Goal: Task Accomplishment & Management: Manage account settings

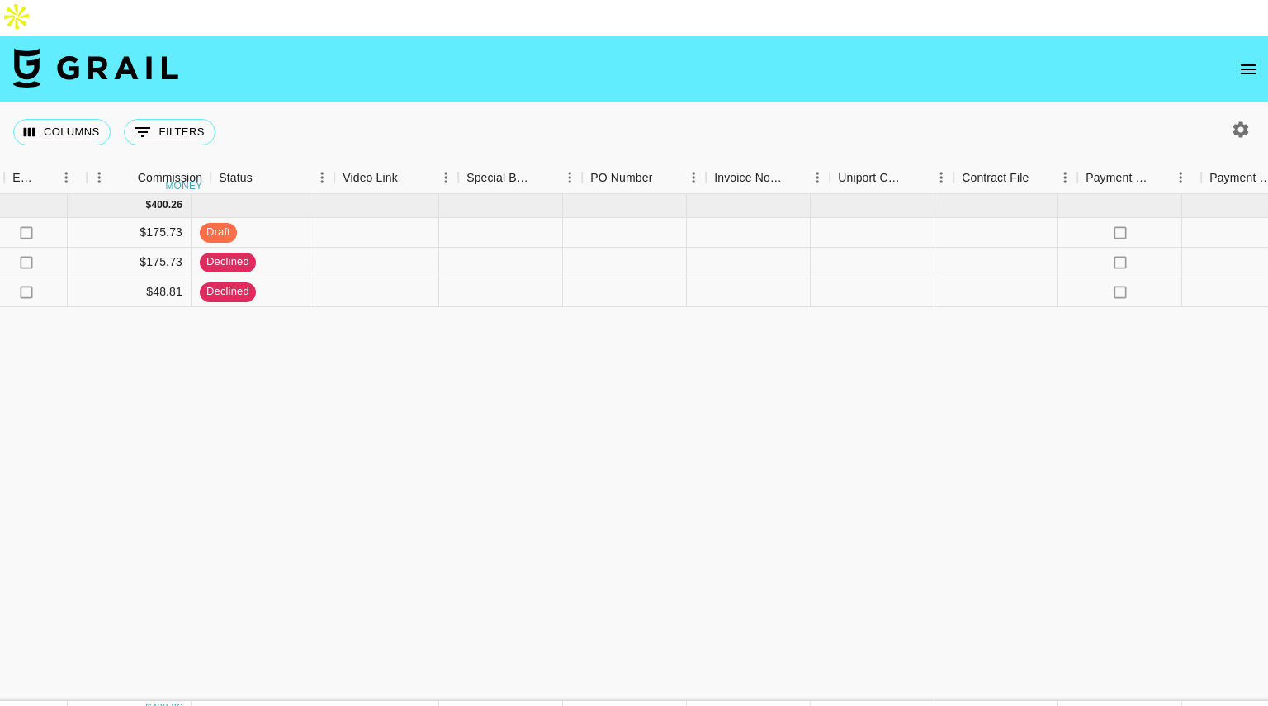
scroll to position [0, 1202]
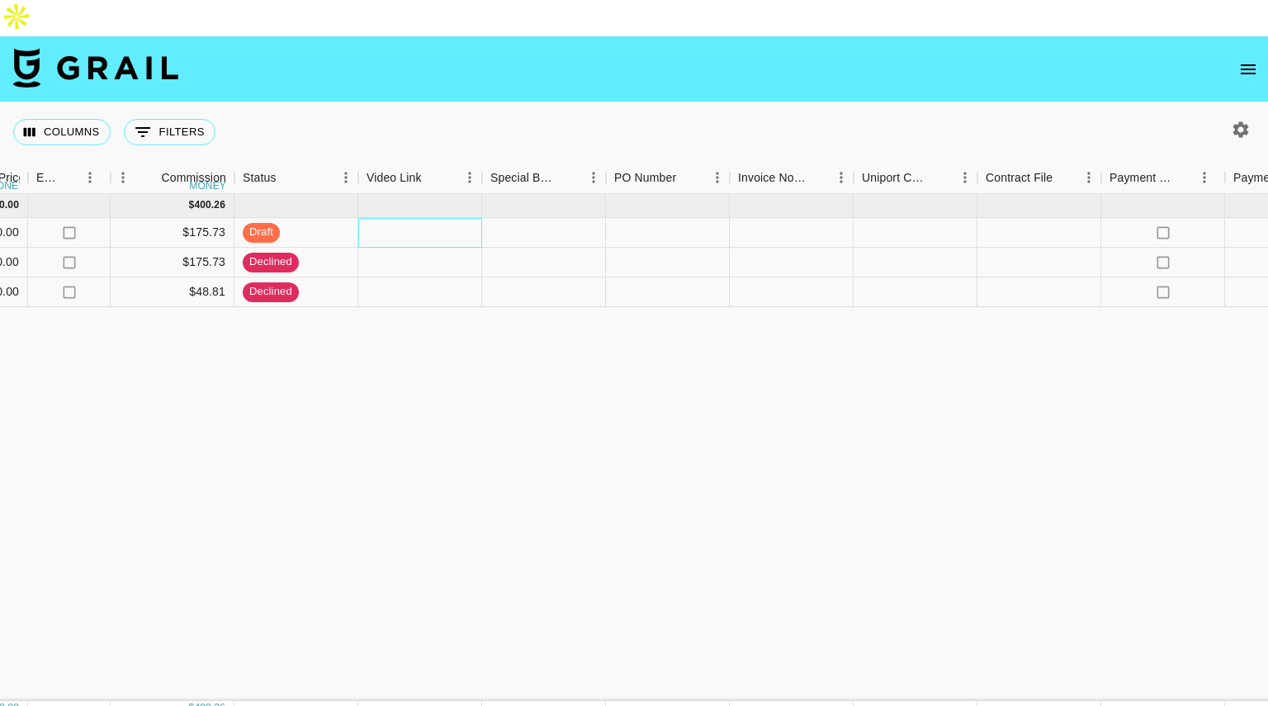
click at [401, 218] on div at bounding box center [420, 233] width 124 height 30
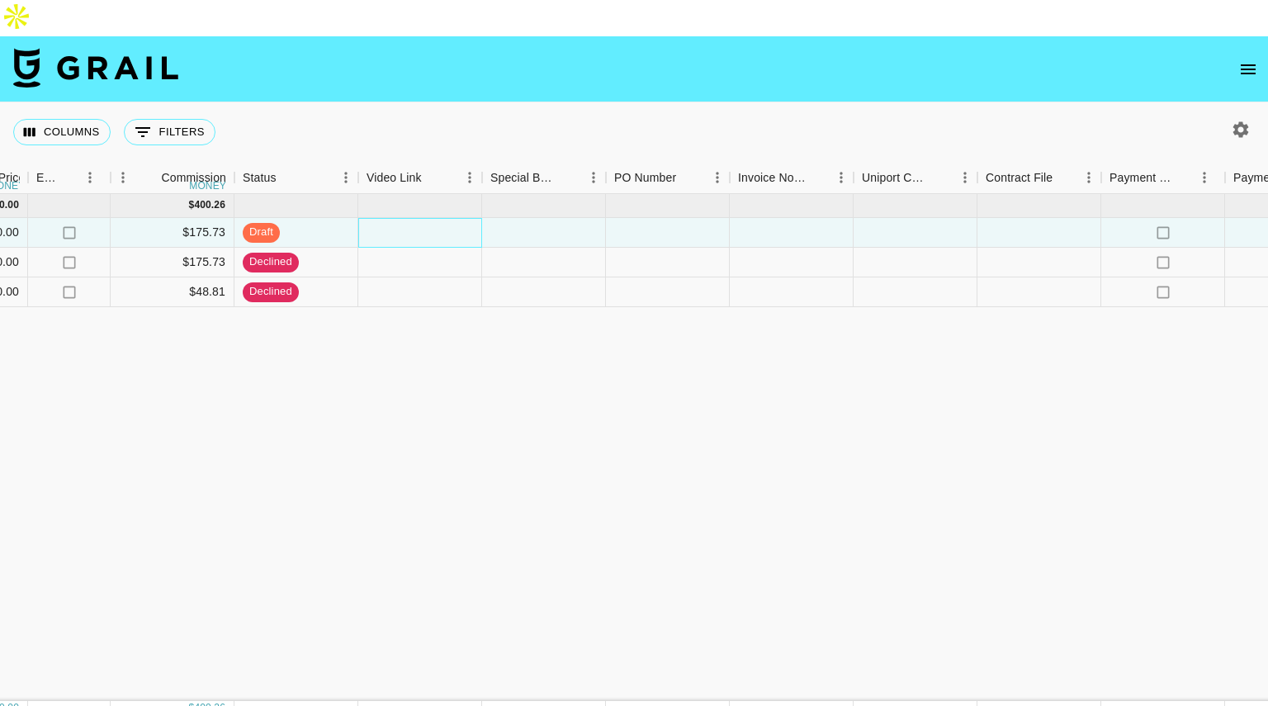
click at [401, 218] on div at bounding box center [420, 233] width 124 height 30
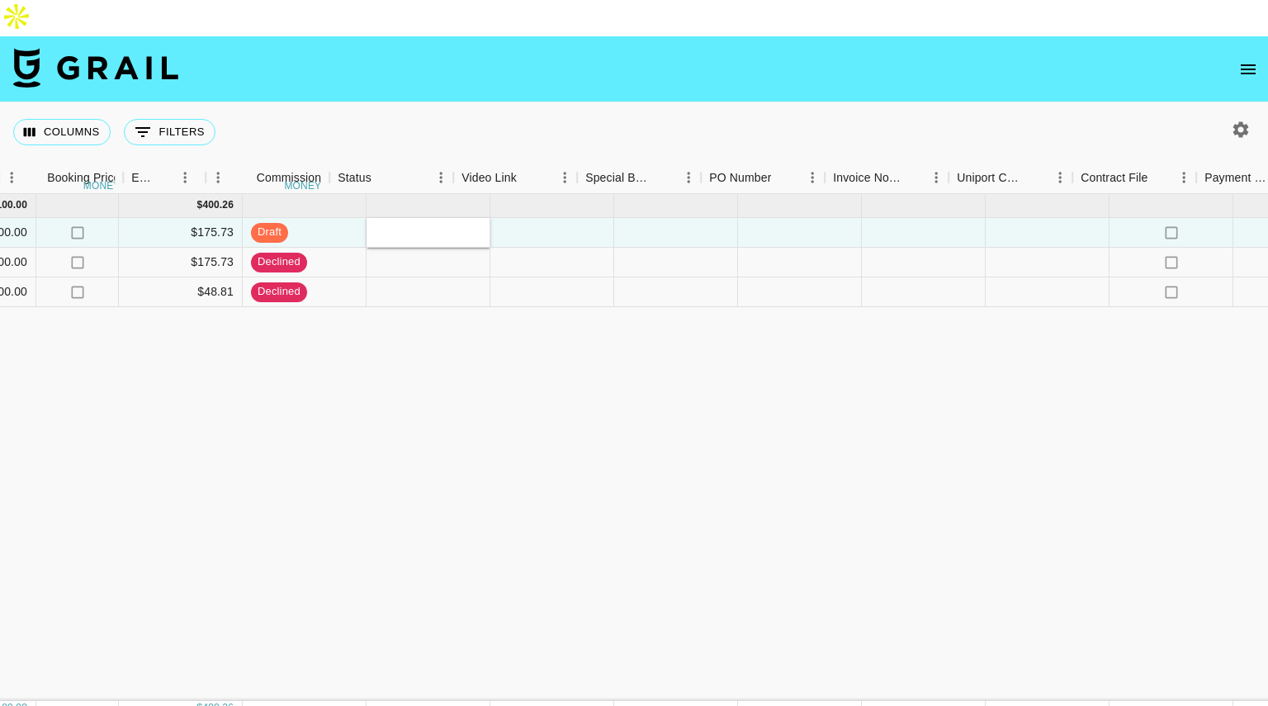
scroll to position [0, 1197]
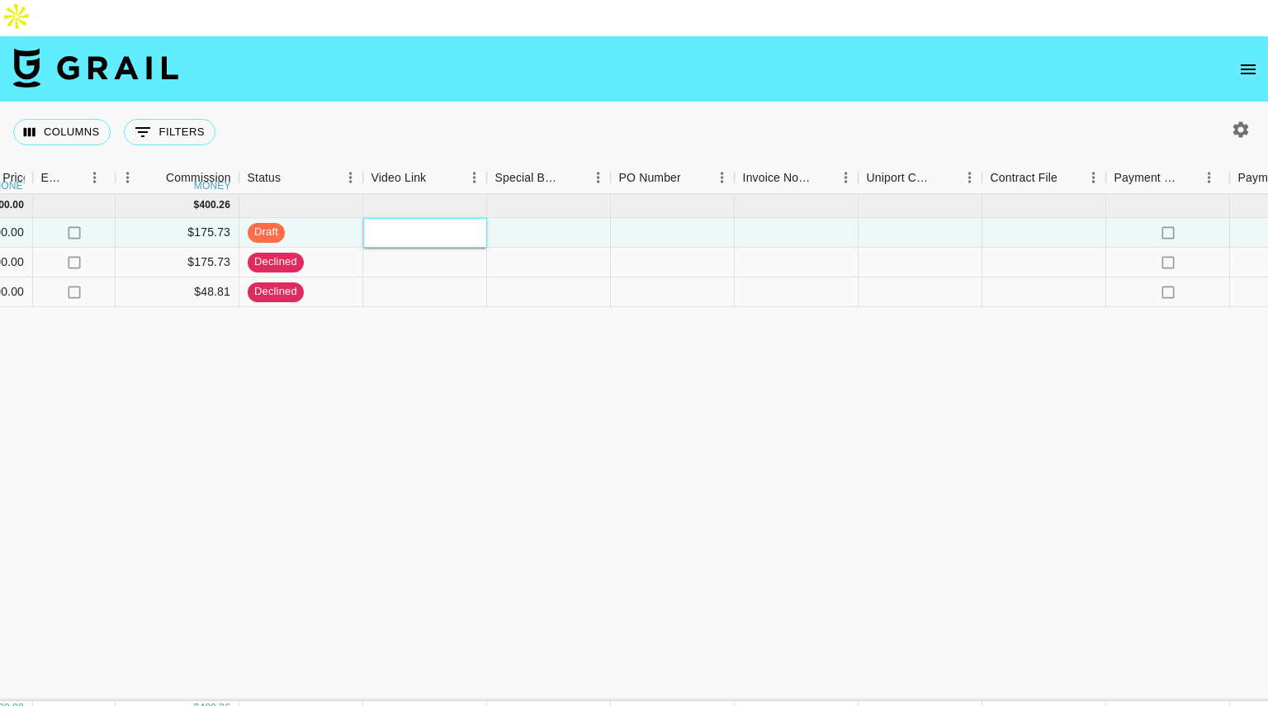
paste input "[URL][DOMAIN_NAME]"
type input "[URL][DOMAIN_NAME]"
click at [488, 405] on div "[DATE] ( 3 ) $ 4,100.00 $ 400.26 recTb7ssAMnLJiQlB ashlenemullens [PERSON_NAME]…" at bounding box center [173, 447] width 2741 height 507
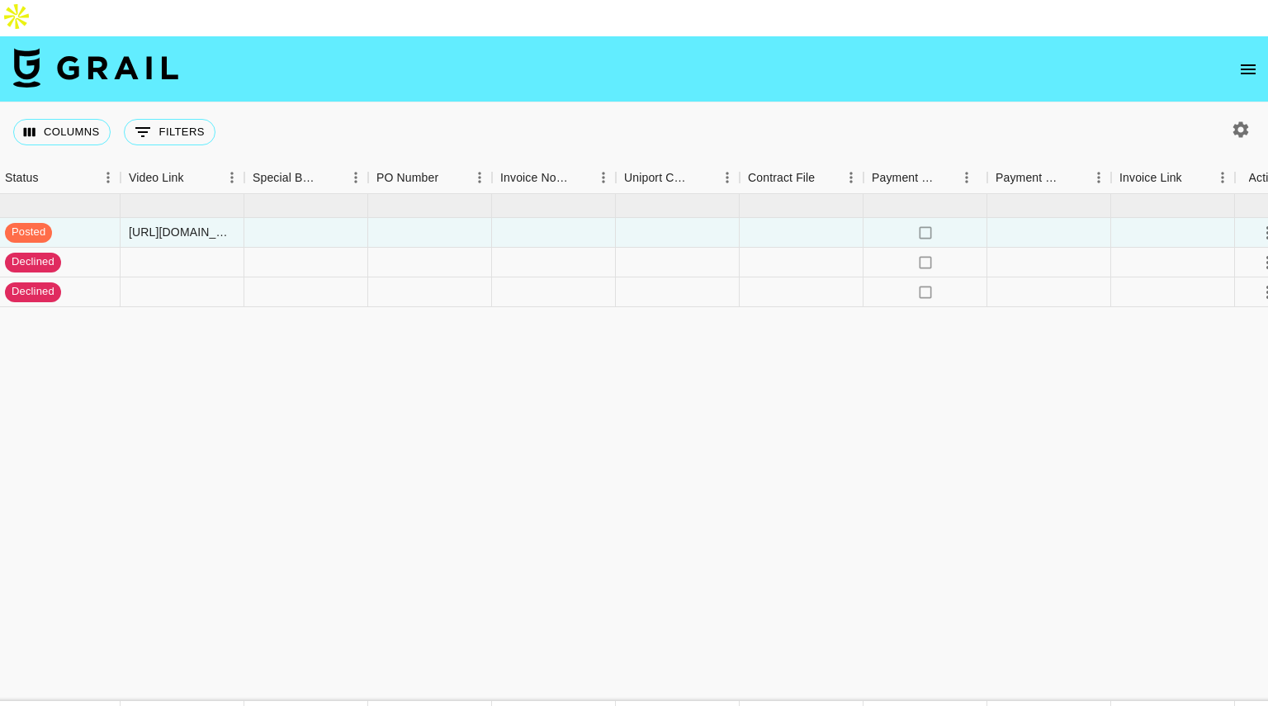
scroll to position [0, 1473]
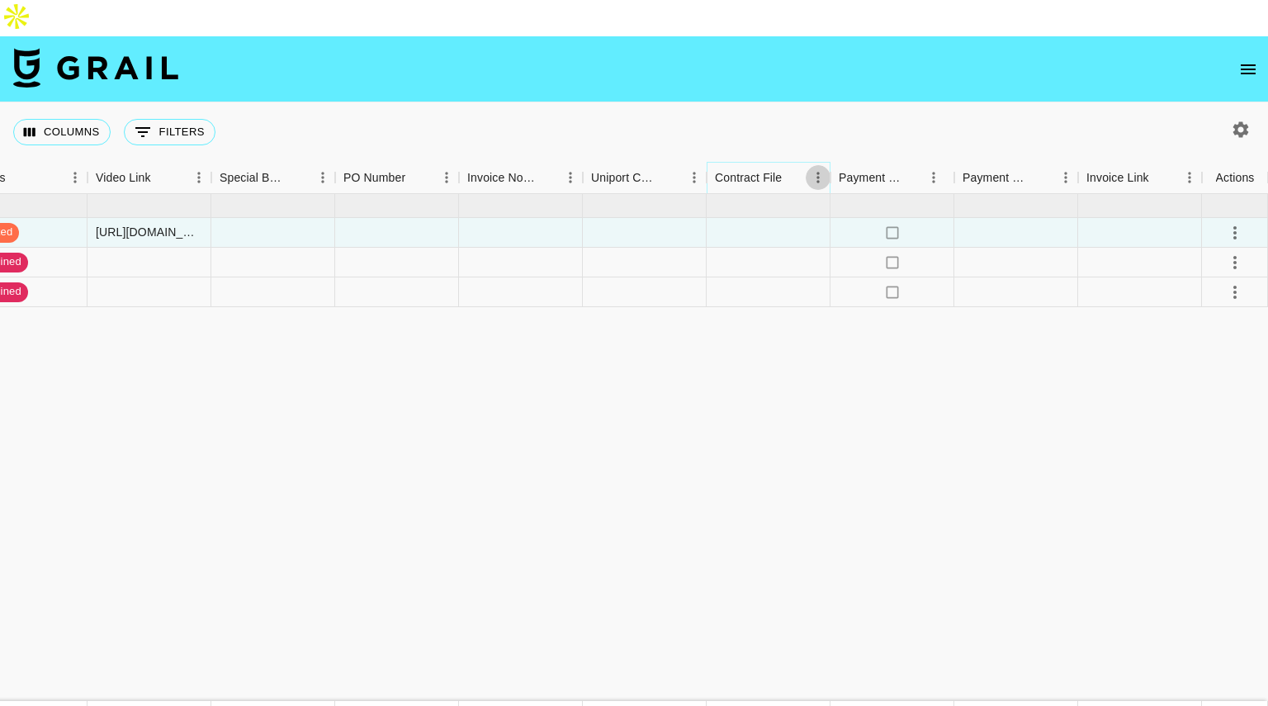
click at [812, 169] on icon "Menu" at bounding box center [818, 177] width 17 height 17
click at [1235, 223] on icon "select merge strategy" at bounding box center [1235, 233] width 20 height 20
click at [1199, 353] on div "Approve" at bounding box center [1199, 350] width 50 height 20
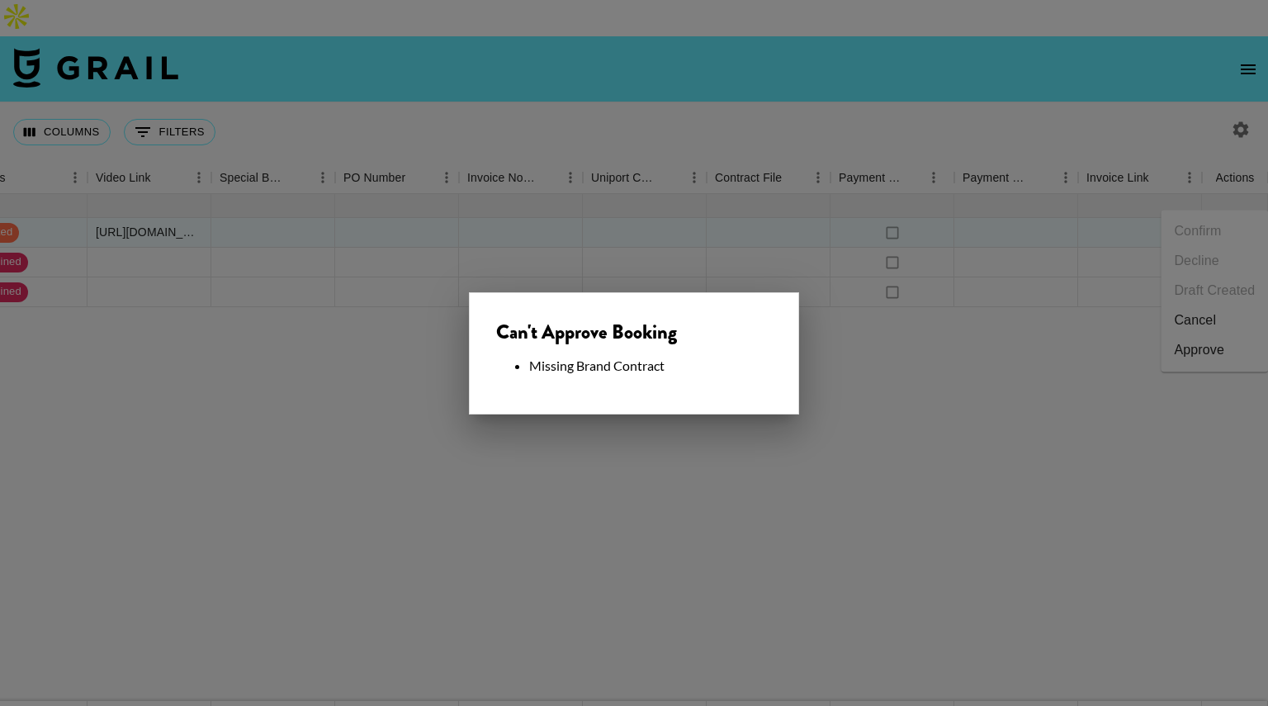
click at [565, 473] on div at bounding box center [634, 353] width 1268 height 706
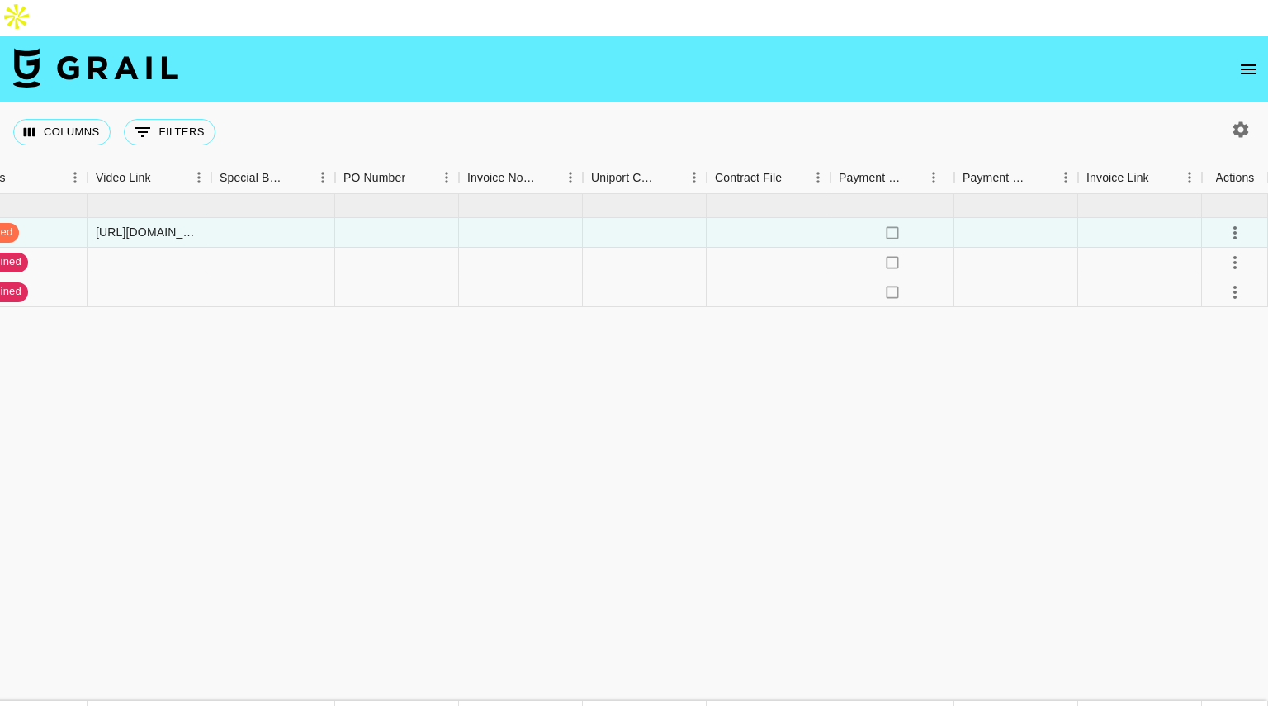
click at [1243, 64] on icon "open drawer" at bounding box center [1248, 69] width 15 height 10
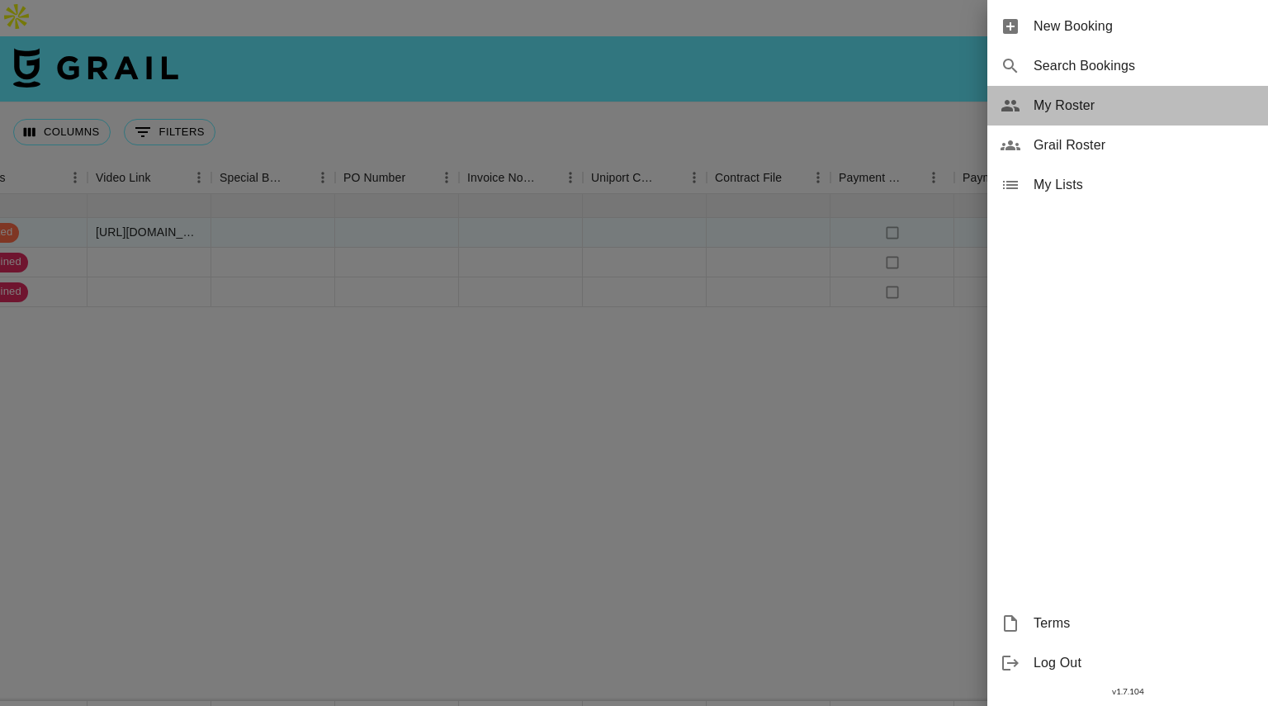
click at [1077, 108] on span "My Roster" at bounding box center [1144, 106] width 221 height 20
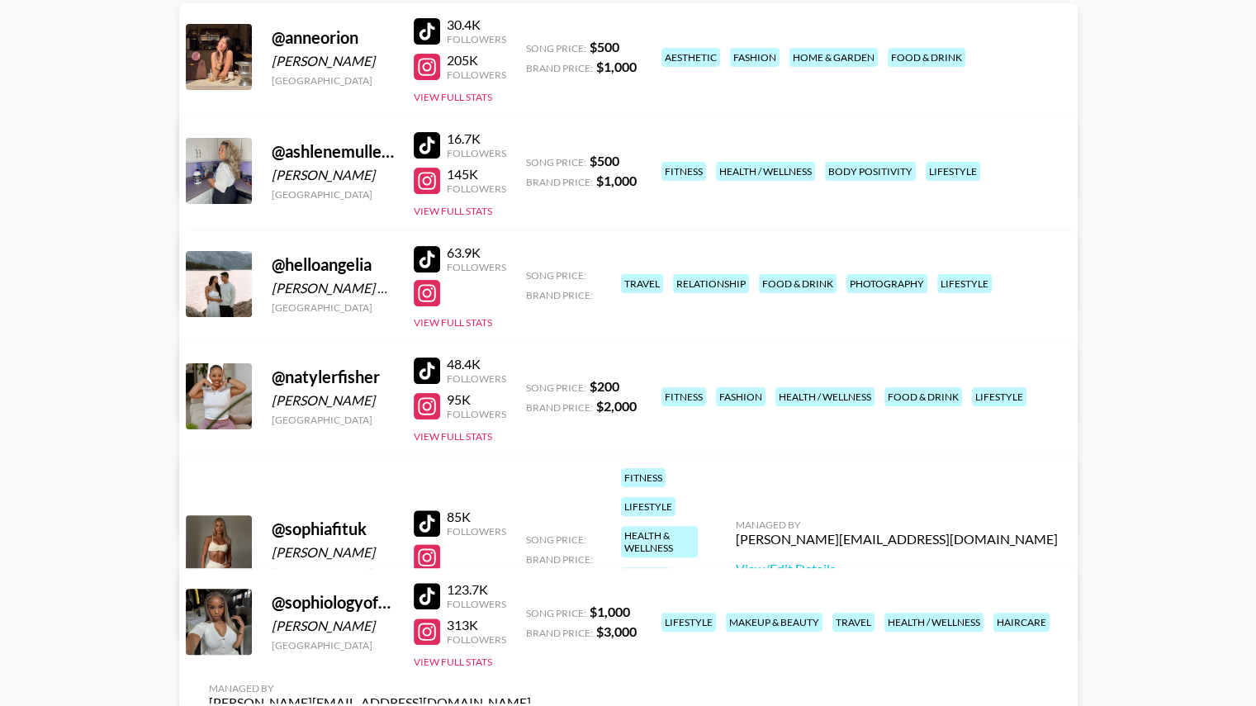
scroll to position [296, 0]
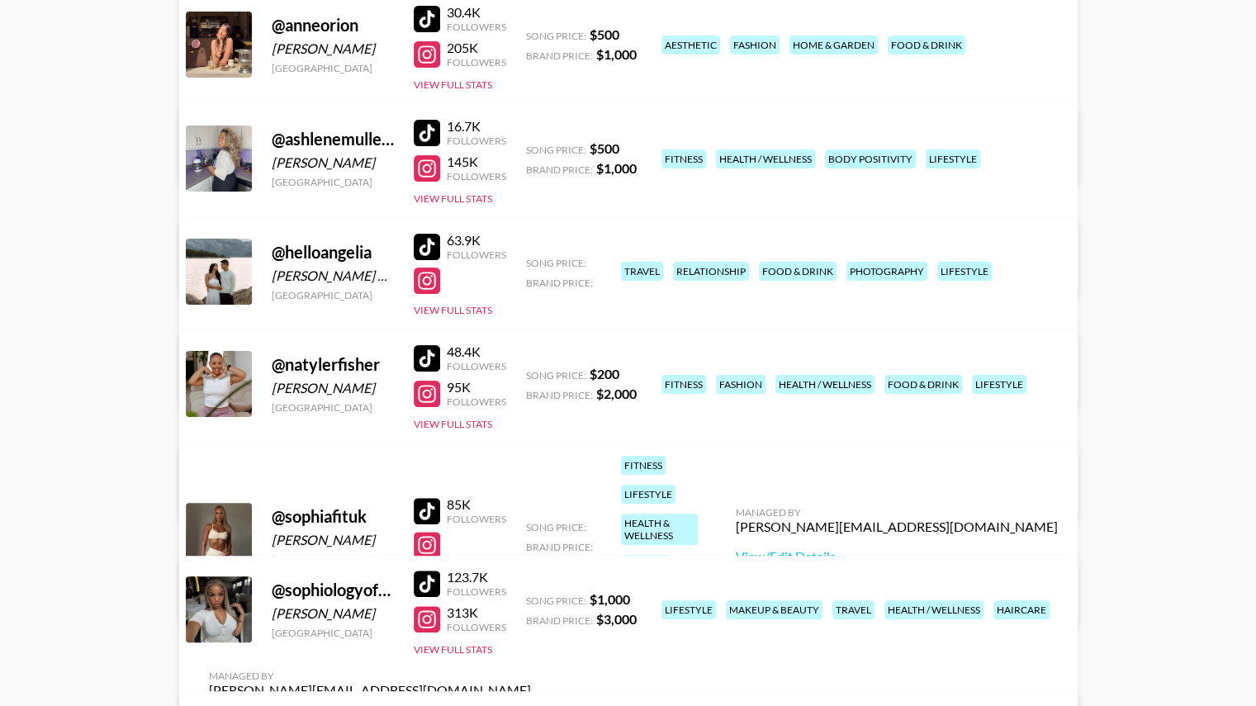
click at [475, 568] on button "View Full Stats" at bounding box center [453, 574] width 78 height 12
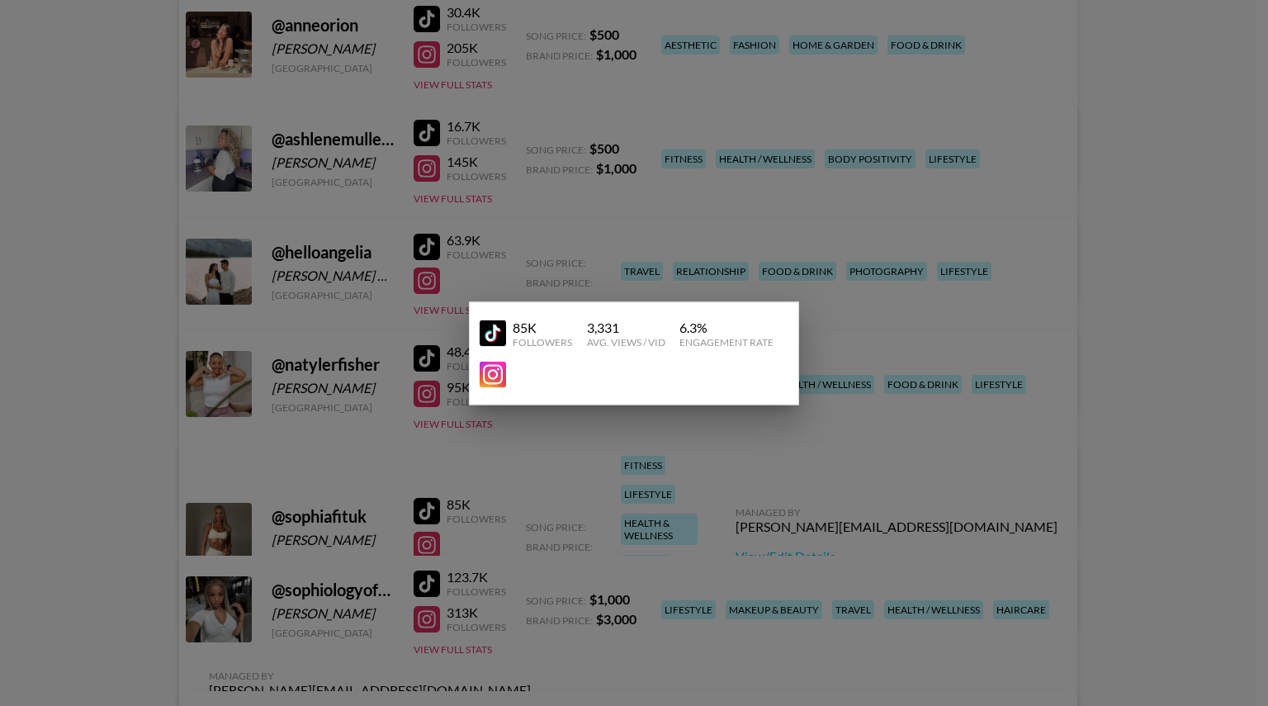
click at [673, 470] on div at bounding box center [634, 353] width 1268 height 706
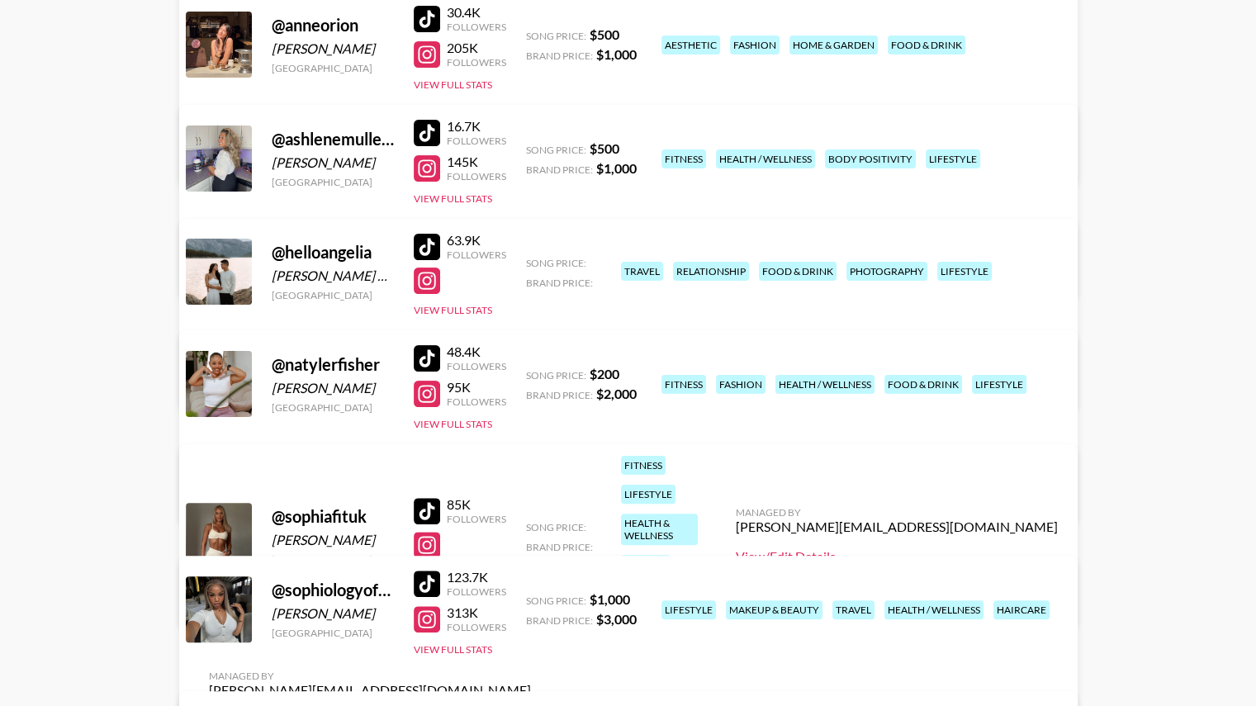
click at [884, 548] on link "View/Edit Details" at bounding box center [897, 556] width 322 height 17
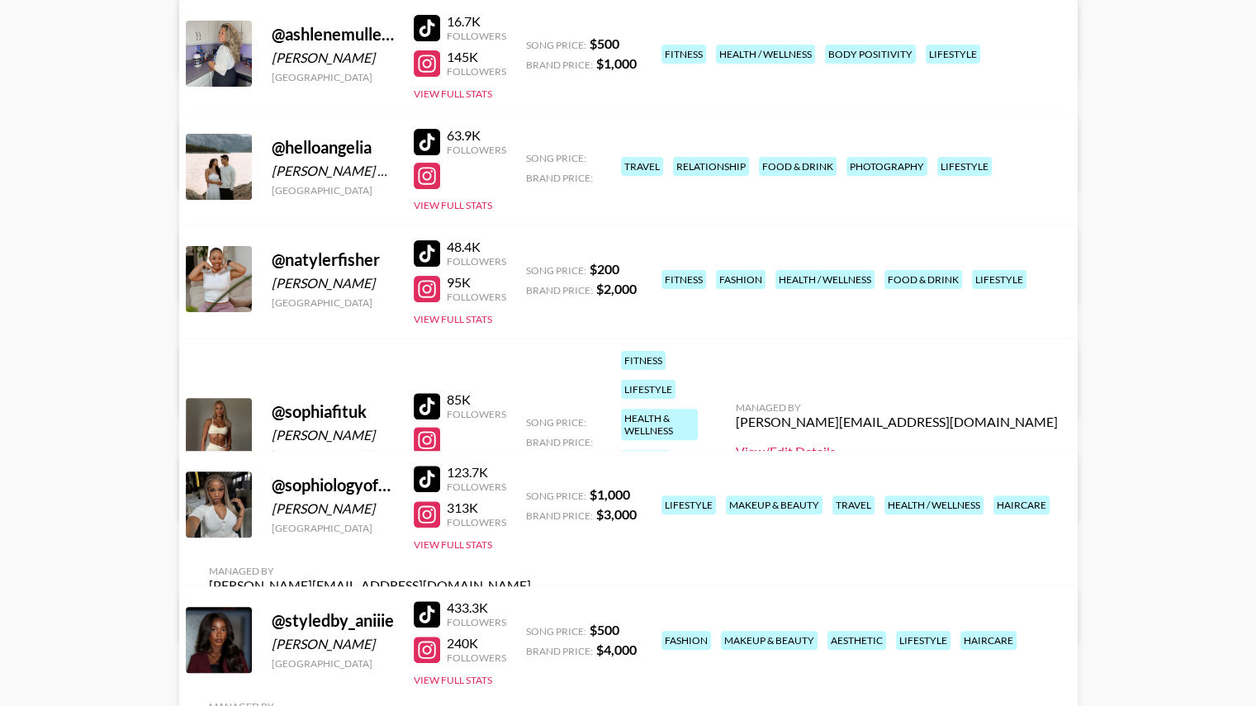
scroll to position [402, 0]
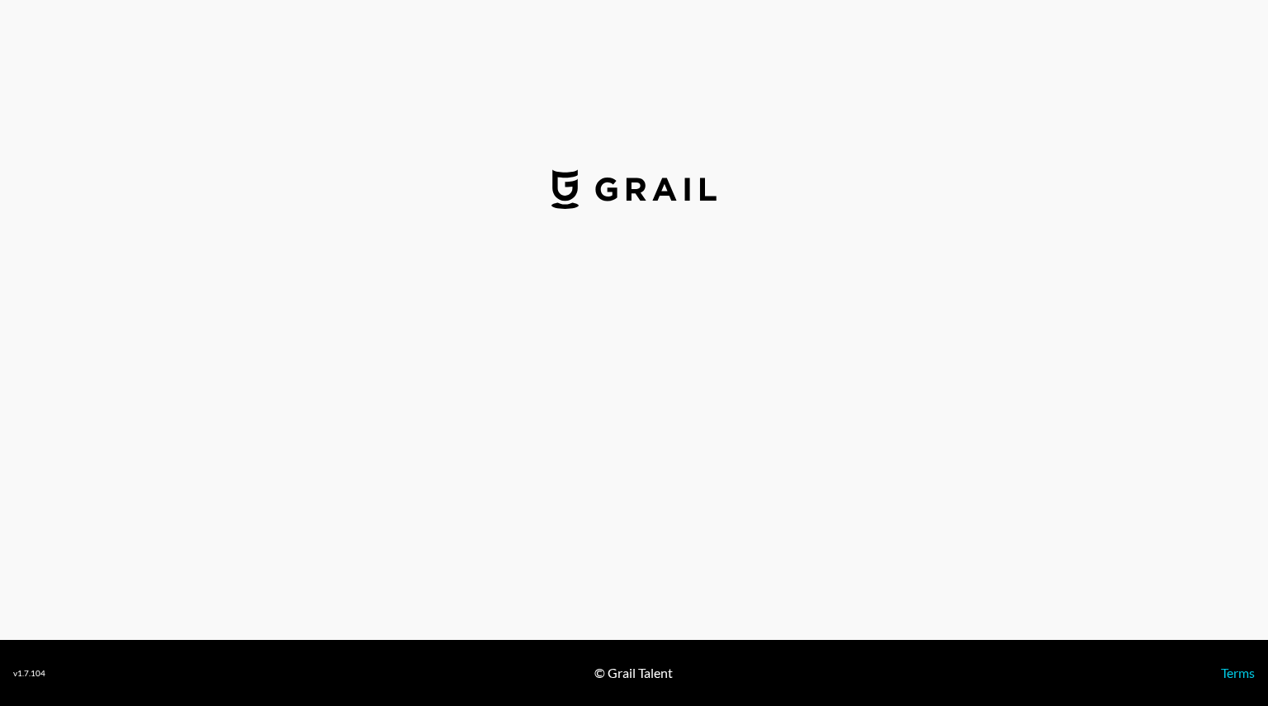
select select "USD"
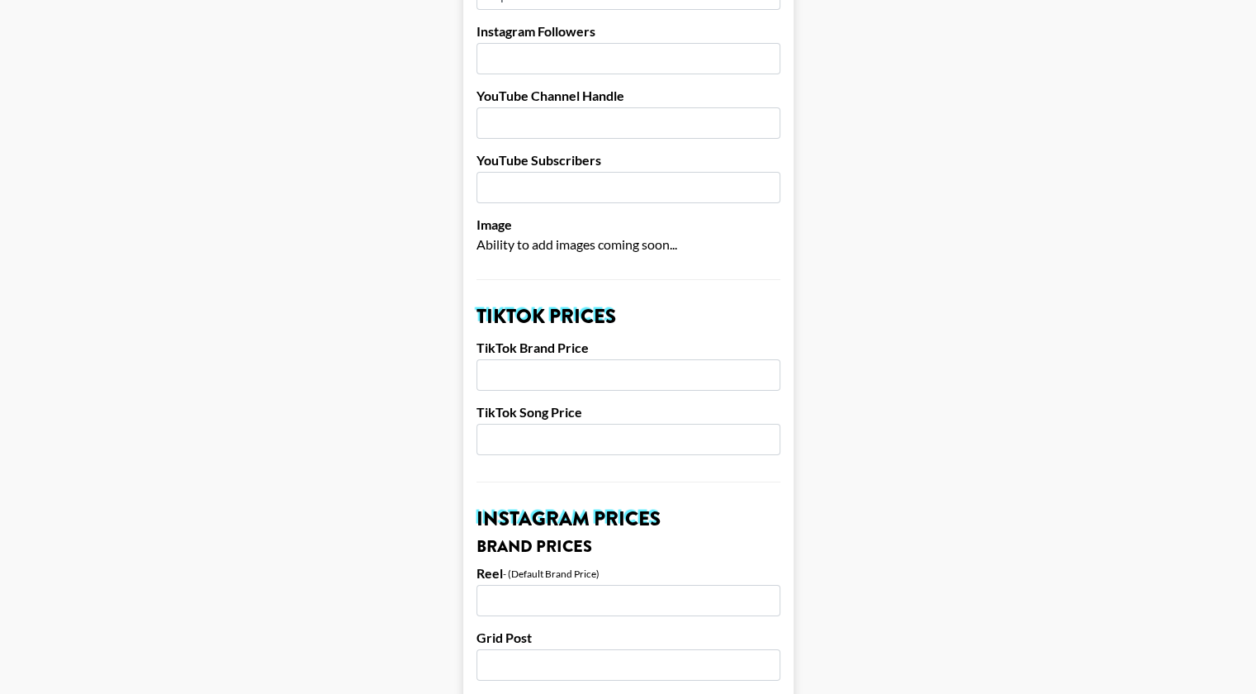
scroll to position [362, 0]
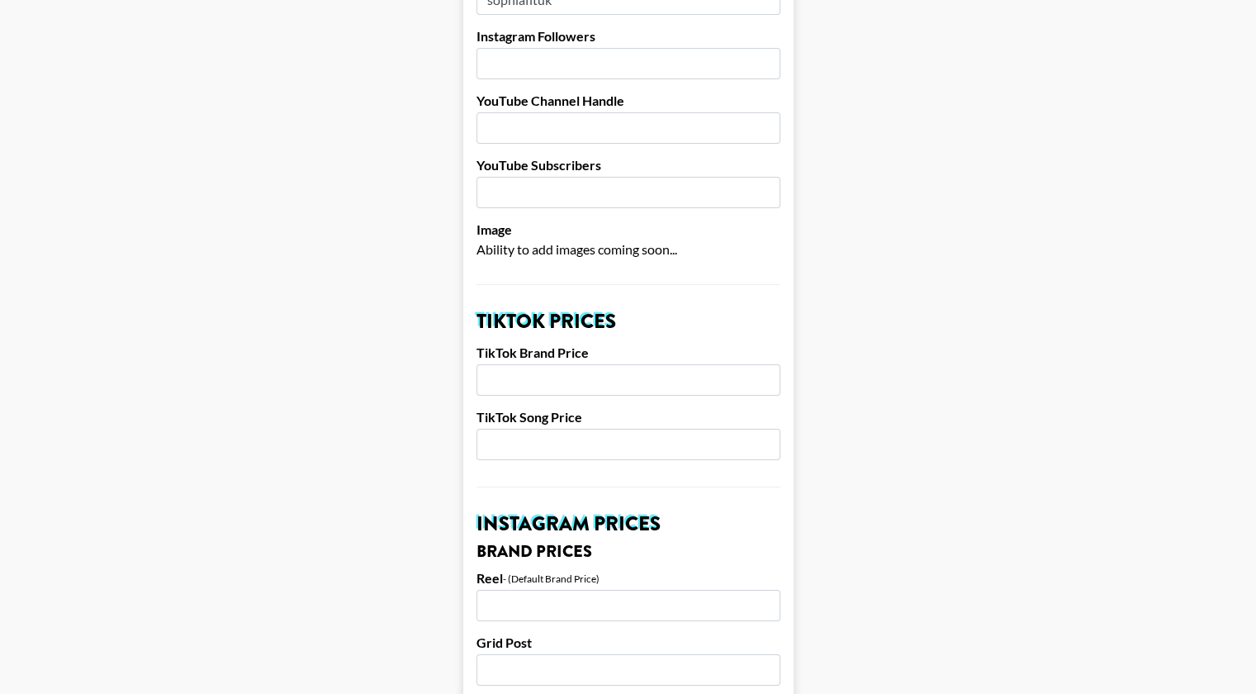
click at [559, 364] on input "number" at bounding box center [628, 379] width 304 height 31
type input "2"
type input "1800"
click at [523, 428] on input "number" at bounding box center [628, 443] width 304 height 31
type input "300"
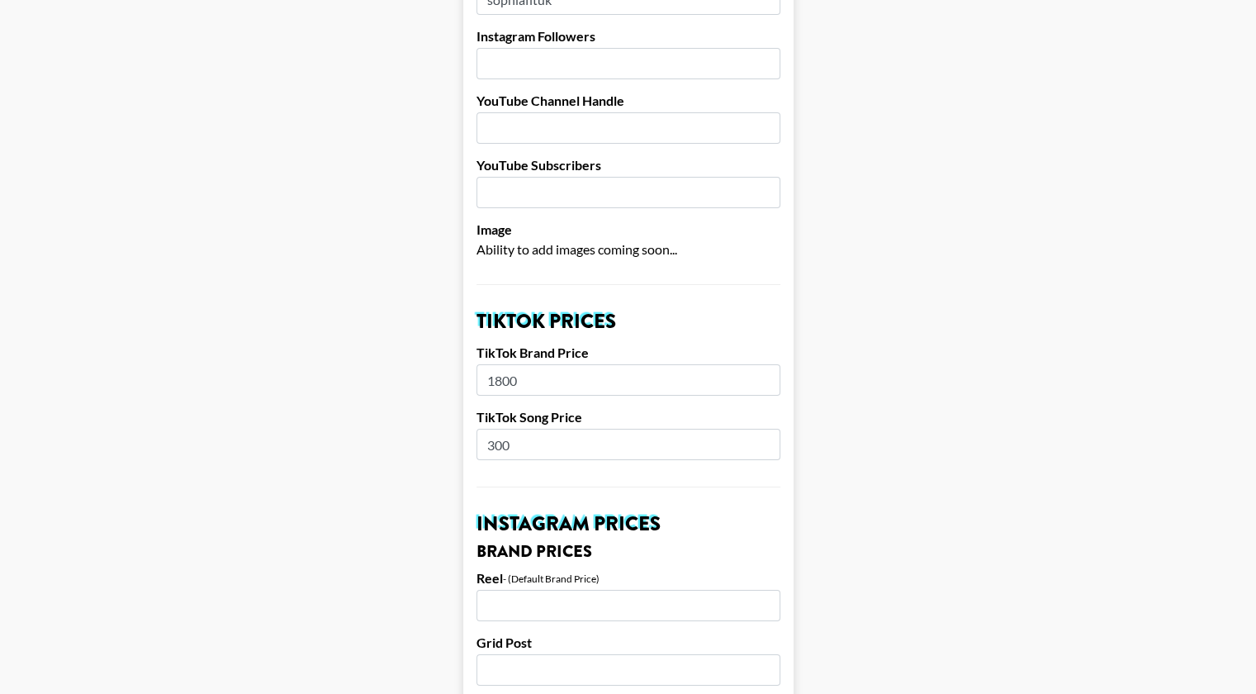
click at [546, 589] on input "number" at bounding box center [628, 604] width 304 height 31
type input "3000"
click at [538, 654] on input "number" at bounding box center [628, 669] width 304 height 31
type input "2000"
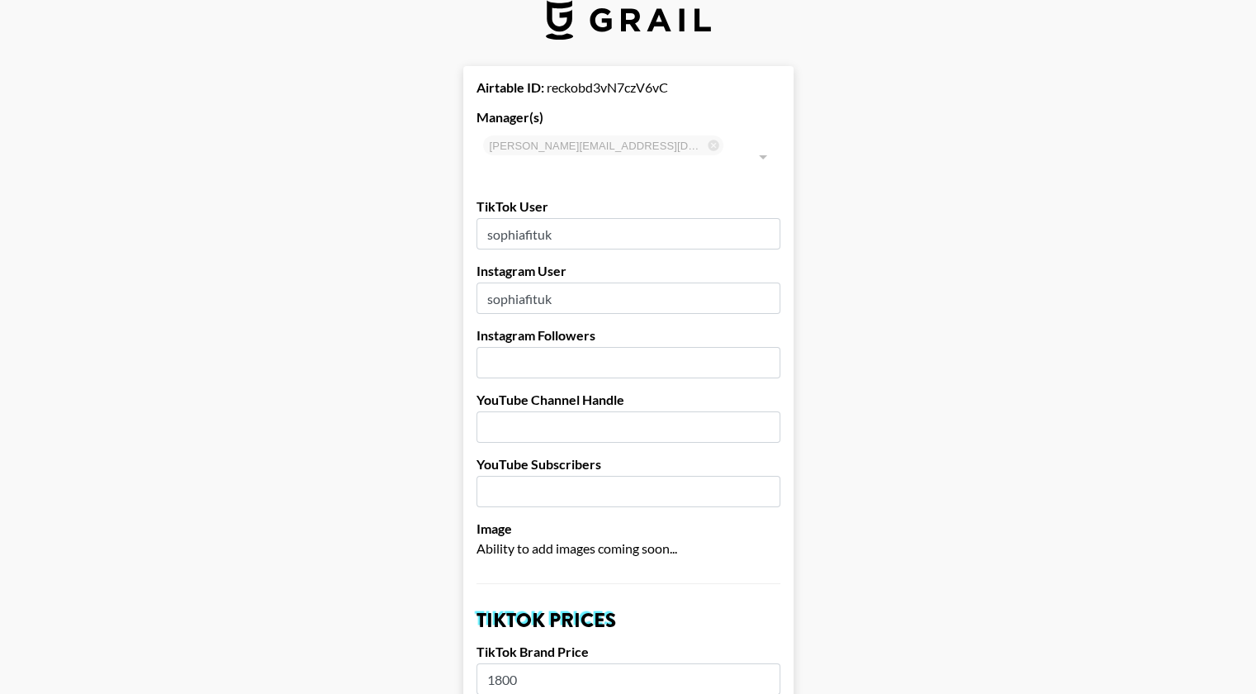
scroll to position [54, 0]
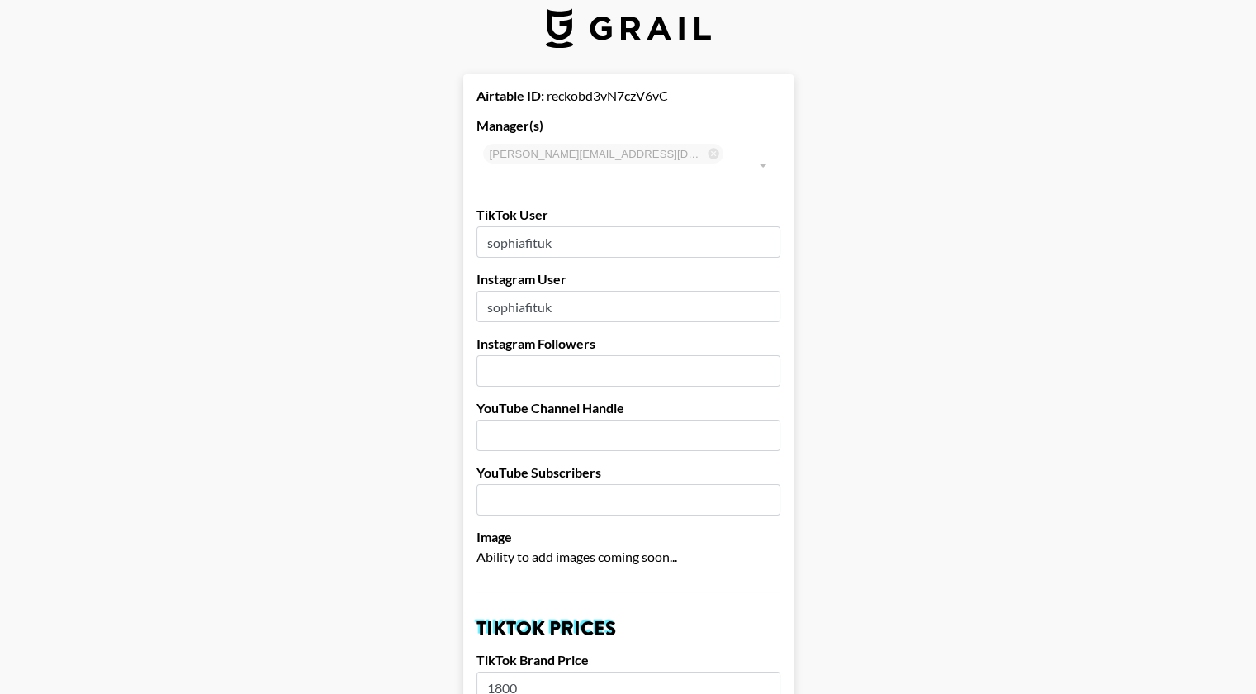
type input "1000"
click at [527, 355] on input "number" at bounding box center [628, 370] width 304 height 31
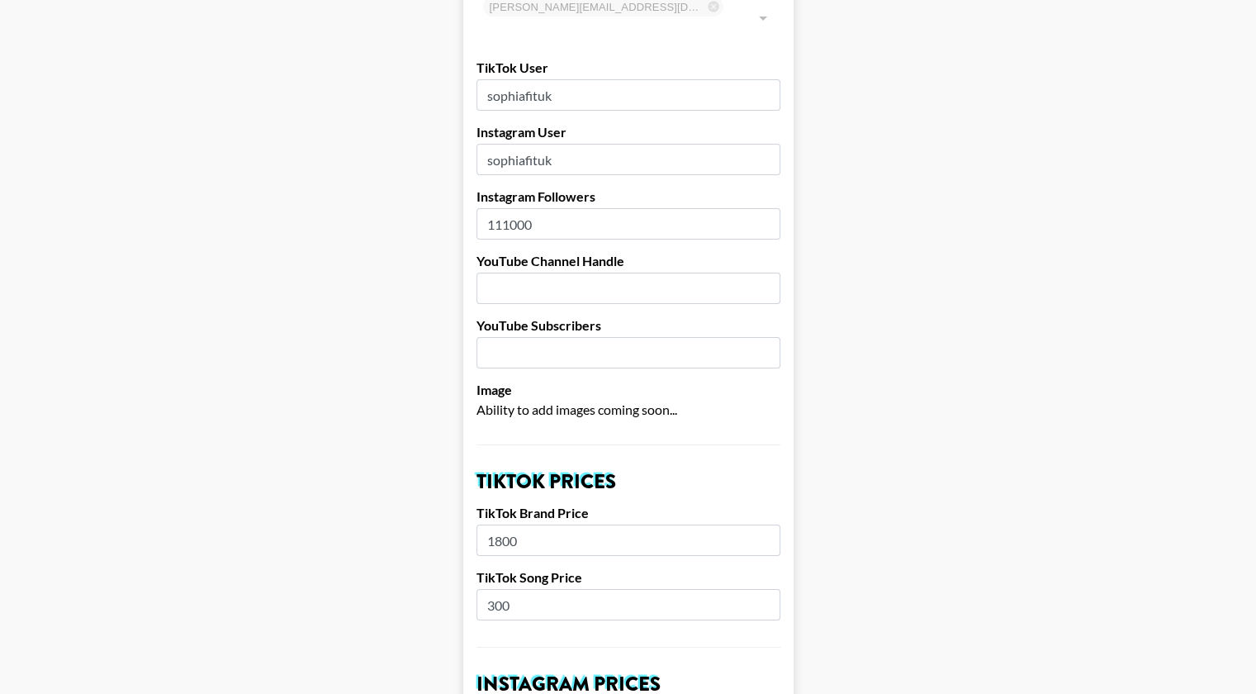
scroll to position [0, 0]
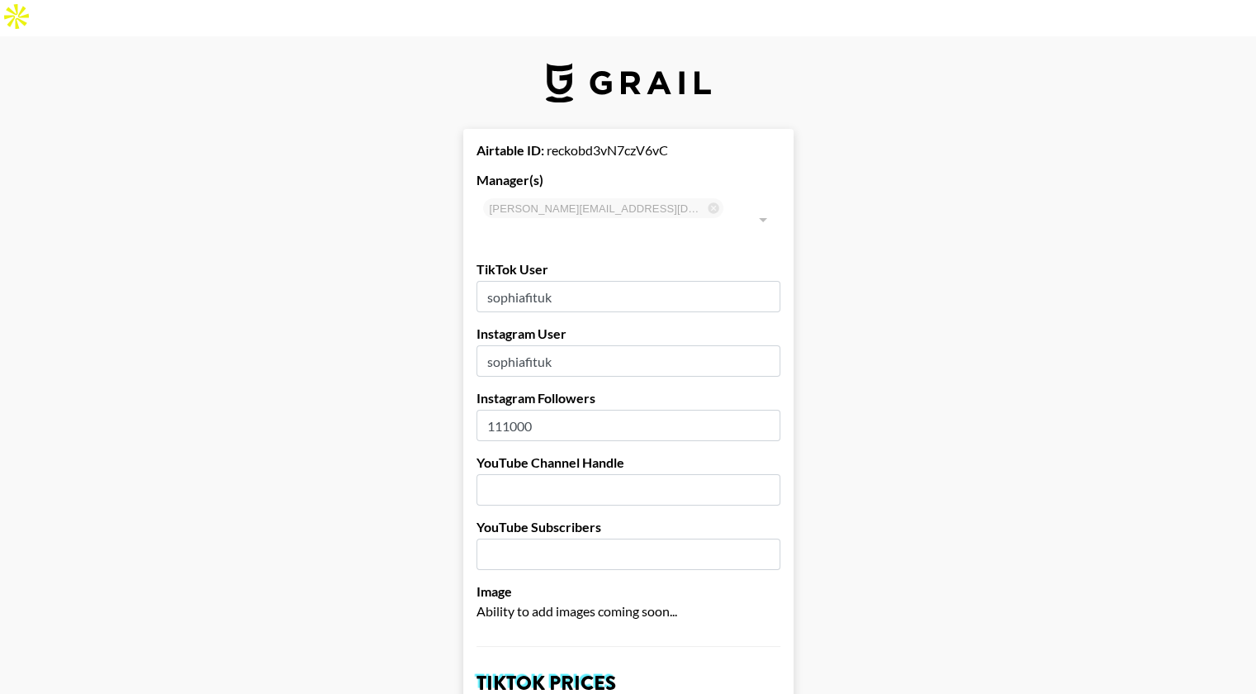
type input "111000"
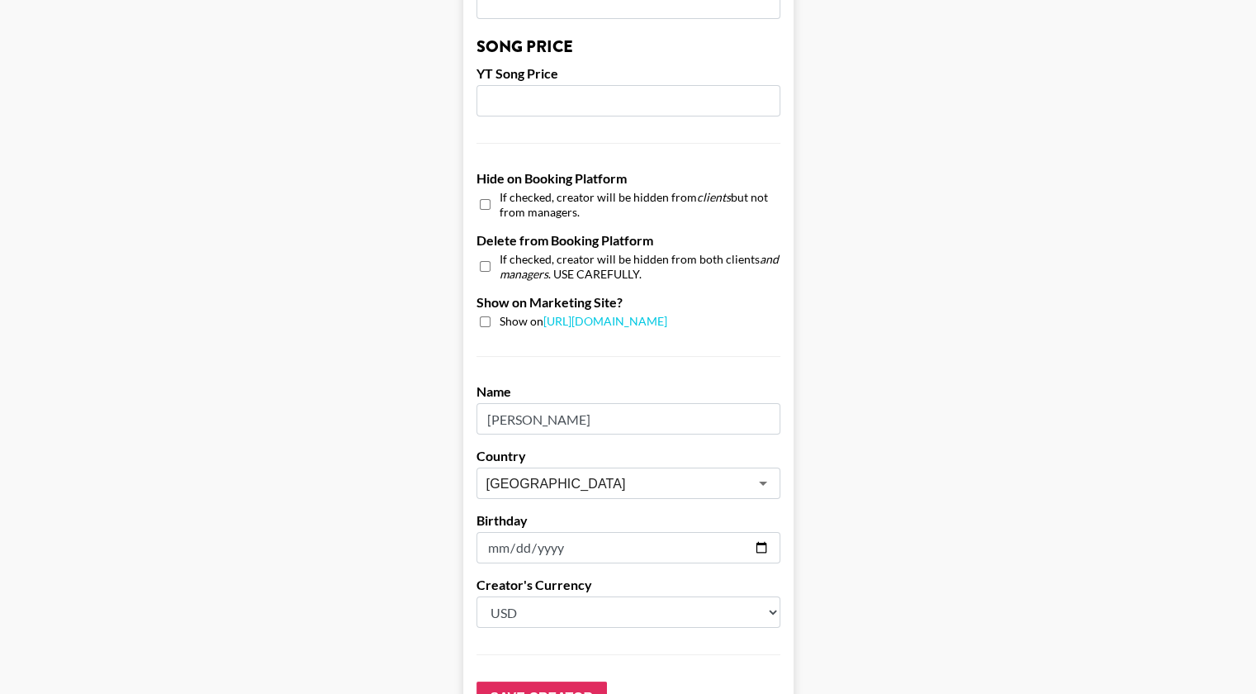
scroll to position [1546, 0]
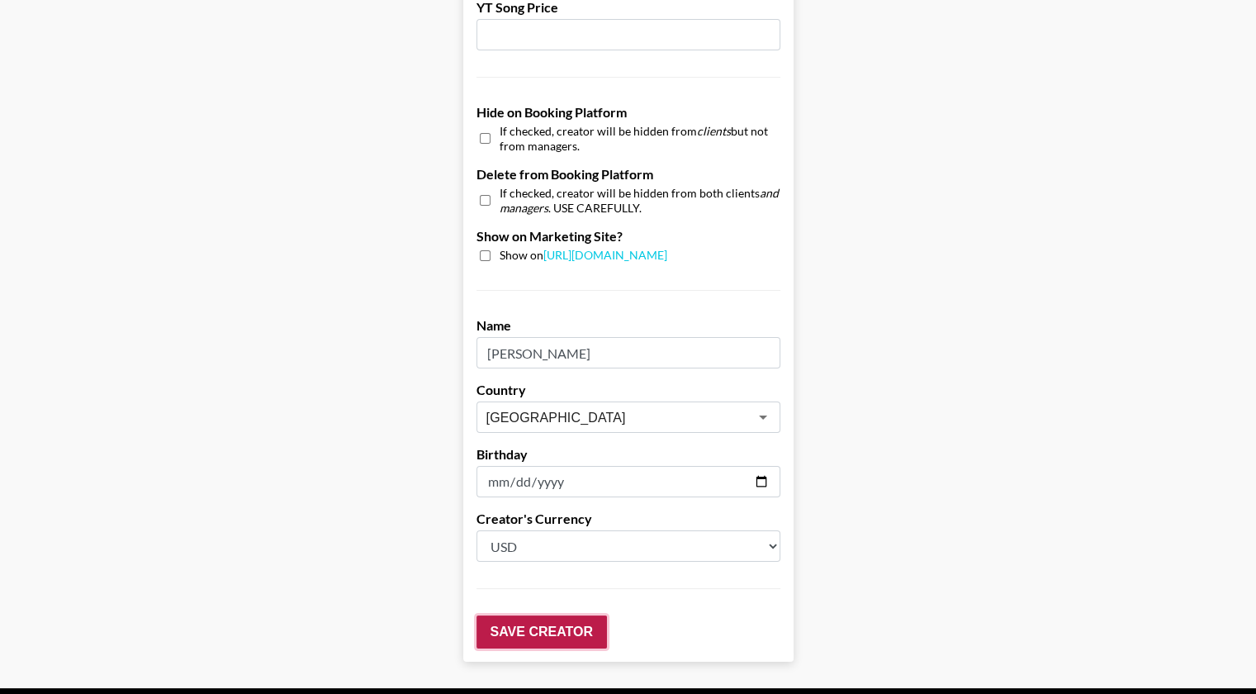
click at [543, 615] on input "Save Creator" at bounding box center [541, 631] width 130 height 33
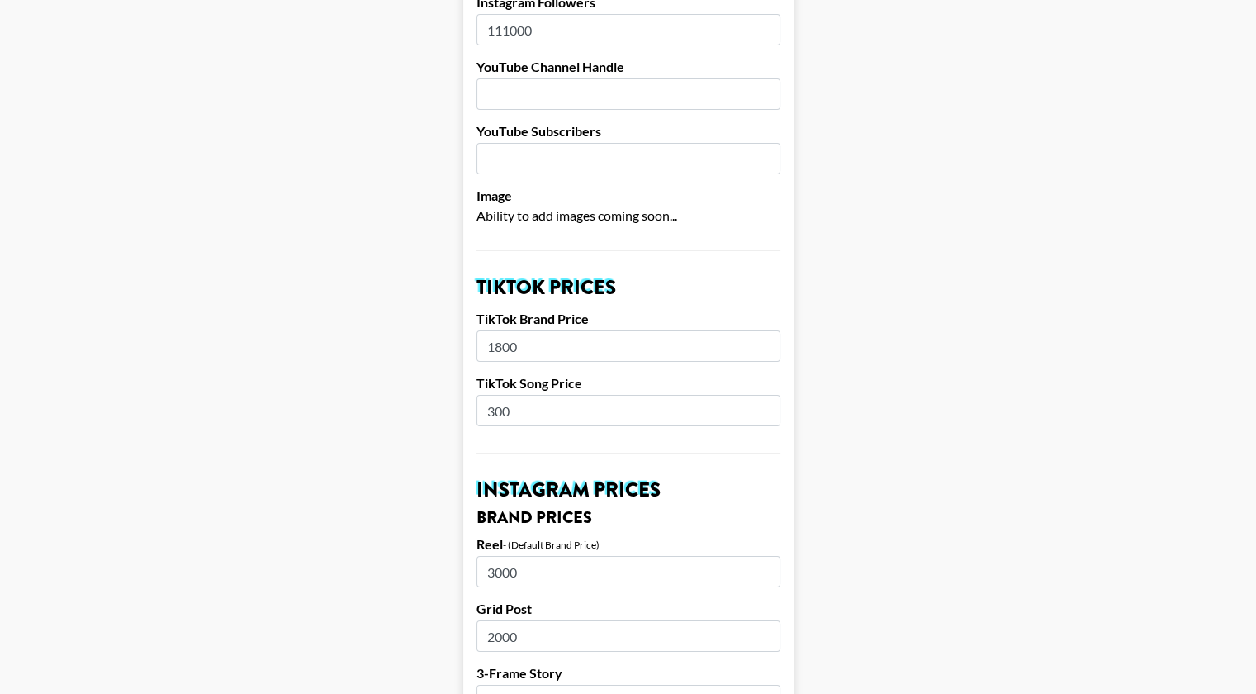
scroll to position [0, 0]
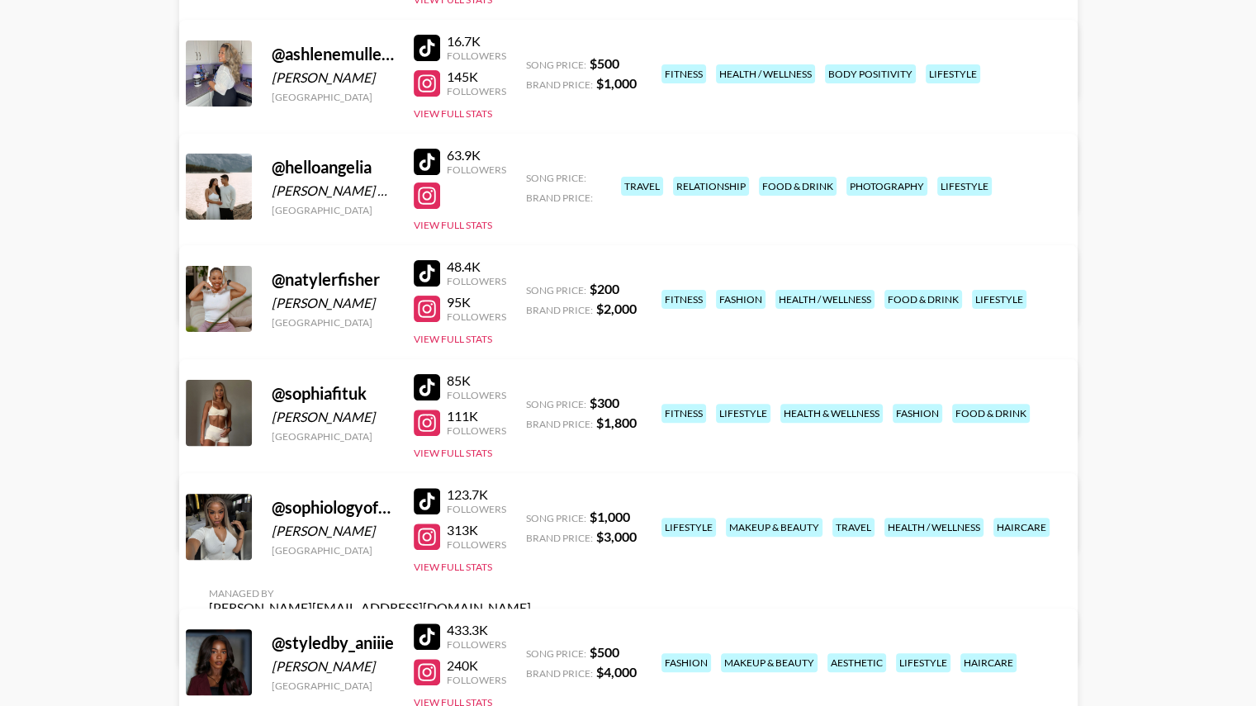
scroll to position [380, 0]
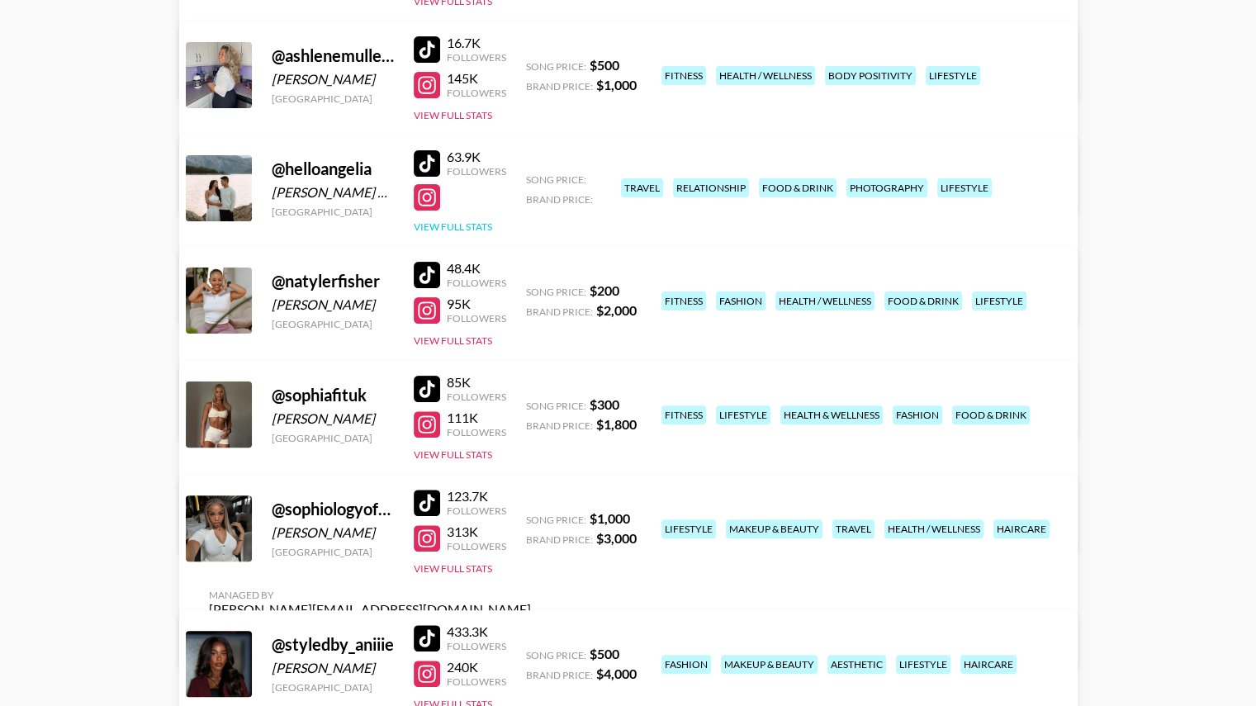
click at [436, 220] on button "View Full Stats" at bounding box center [453, 226] width 78 height 12
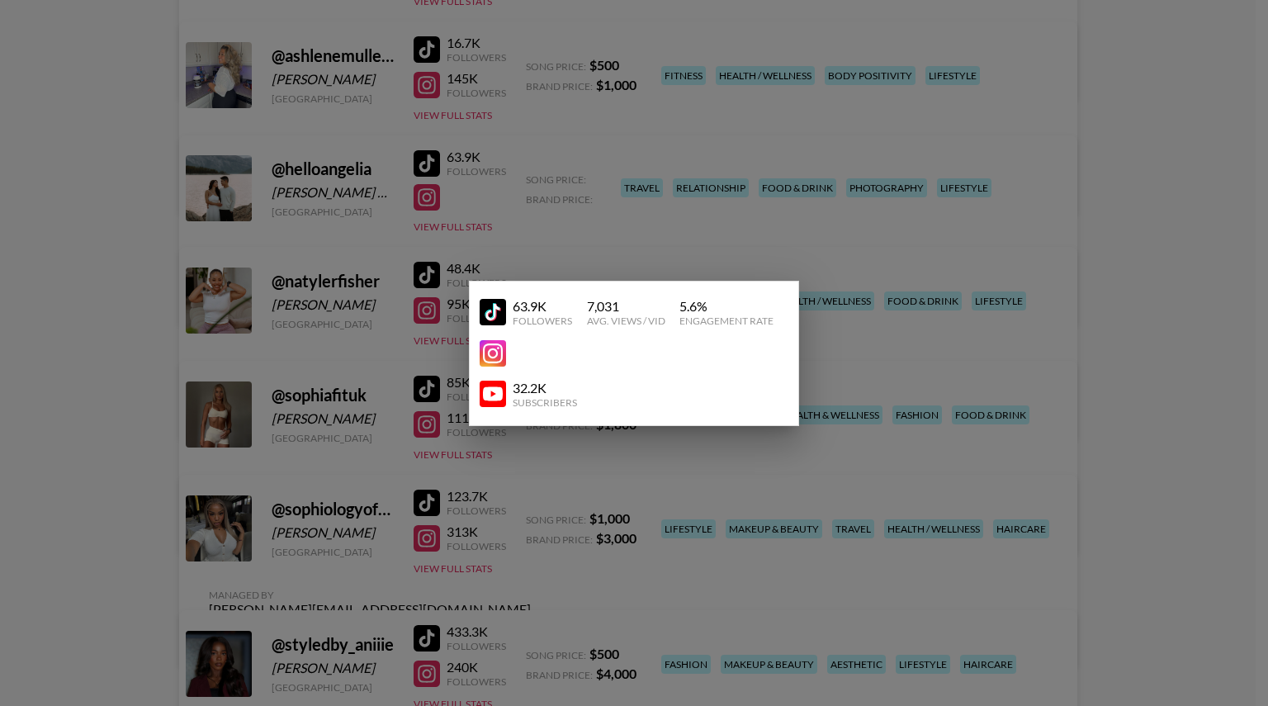
click at [832, 198] on div at bounding box center [634, 353] width 1268 height 706
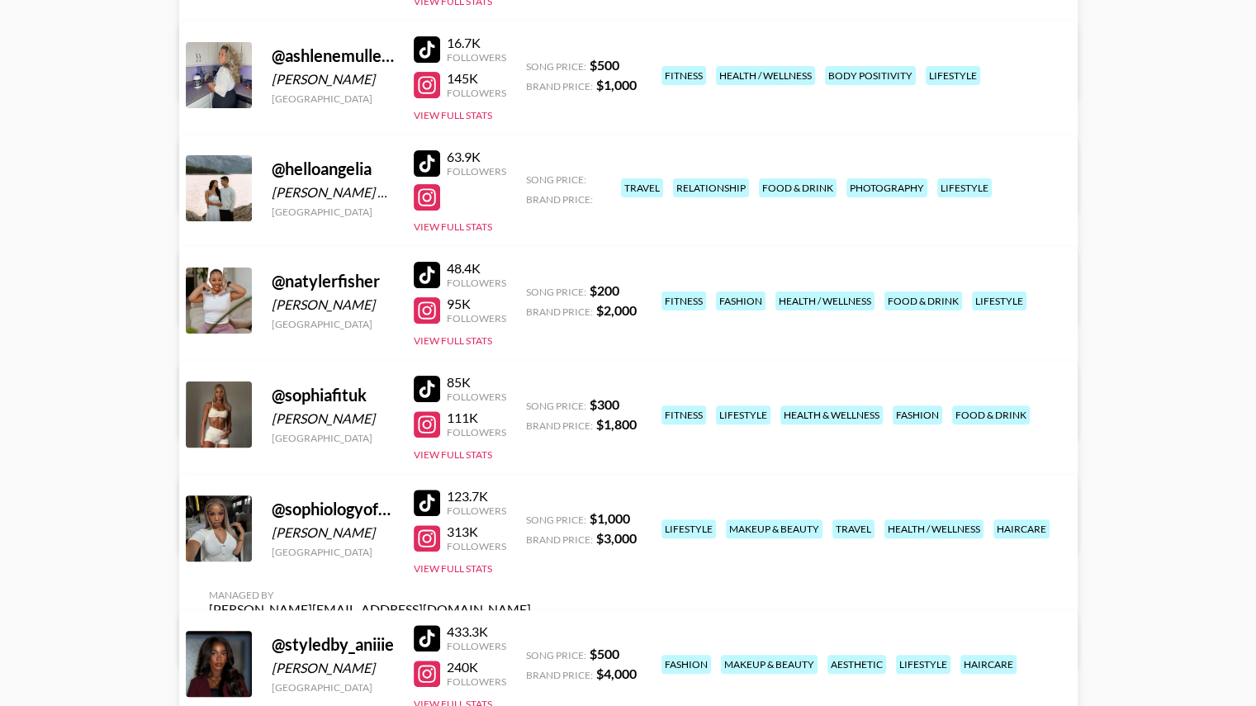
click at [531, 289] on link "View/Edit Details" at bounding box center [370, 297] width 322 height 17
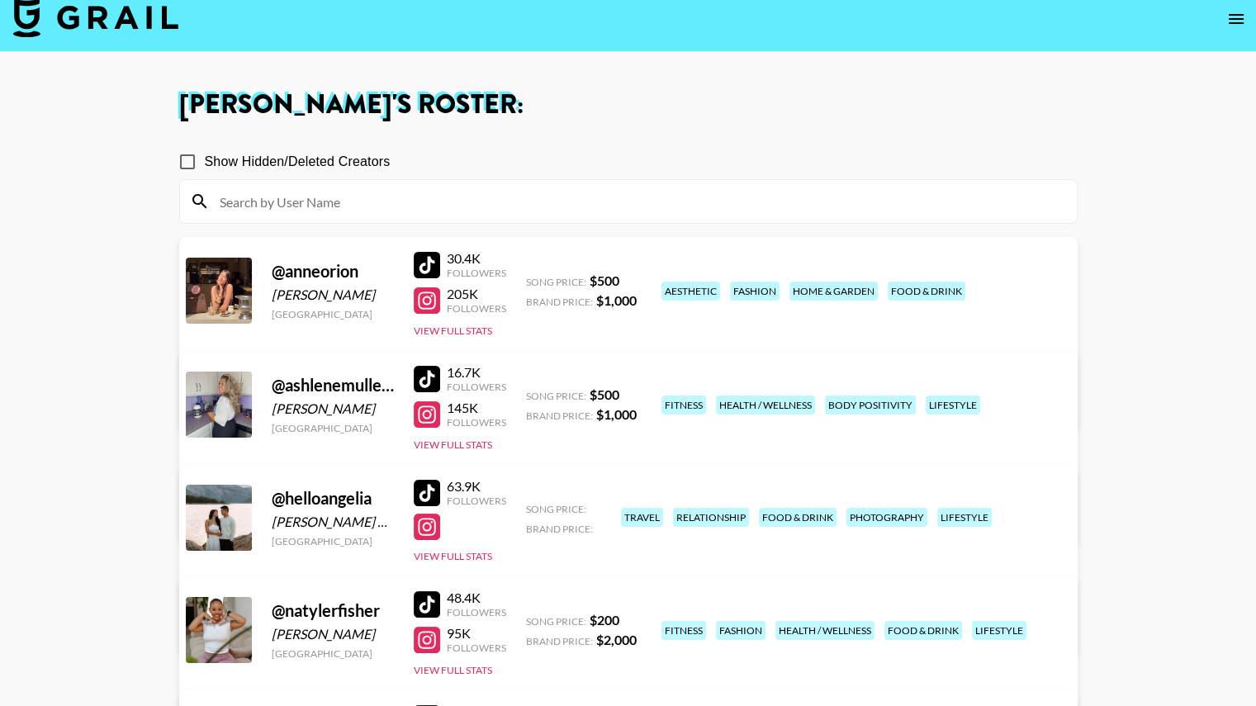
scroll to position [0, 0]
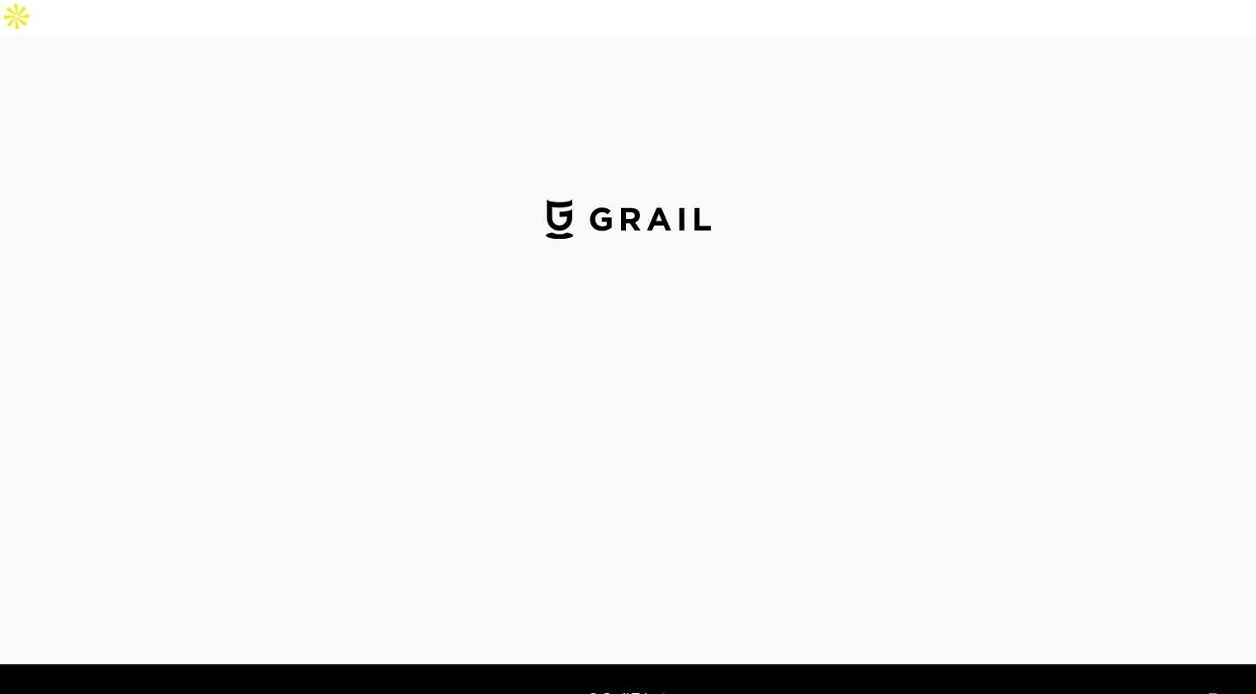
select select "USD"
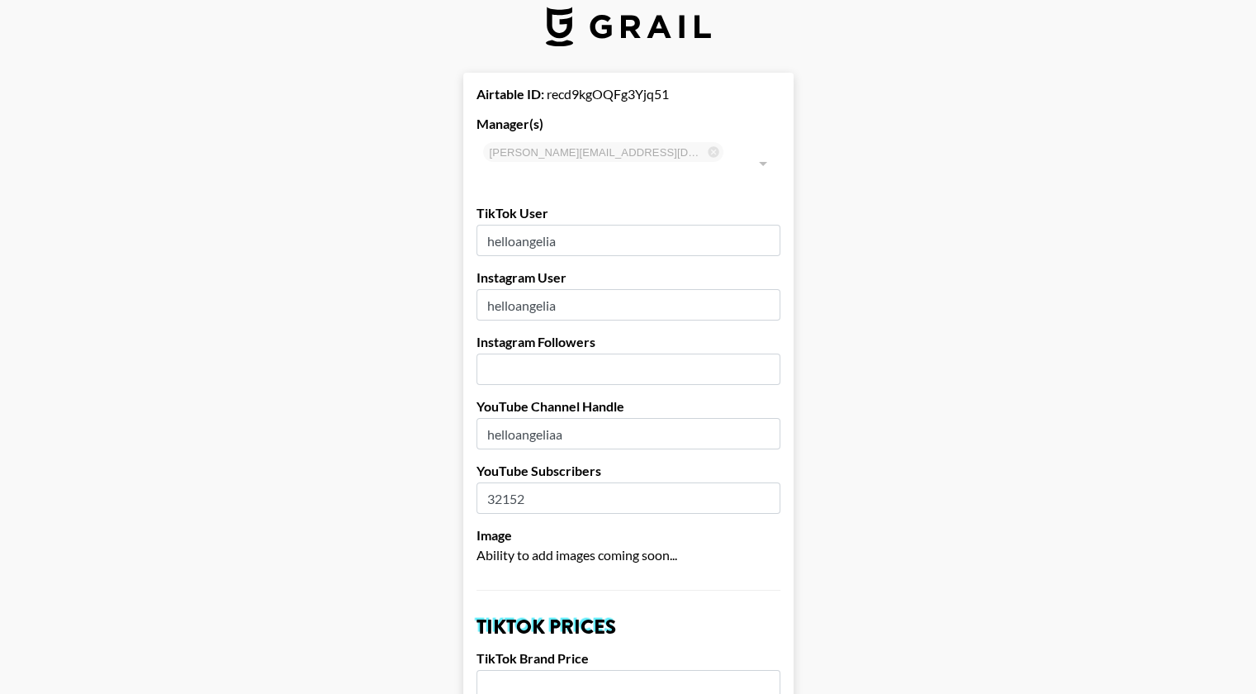
scroll to position [13, 0]
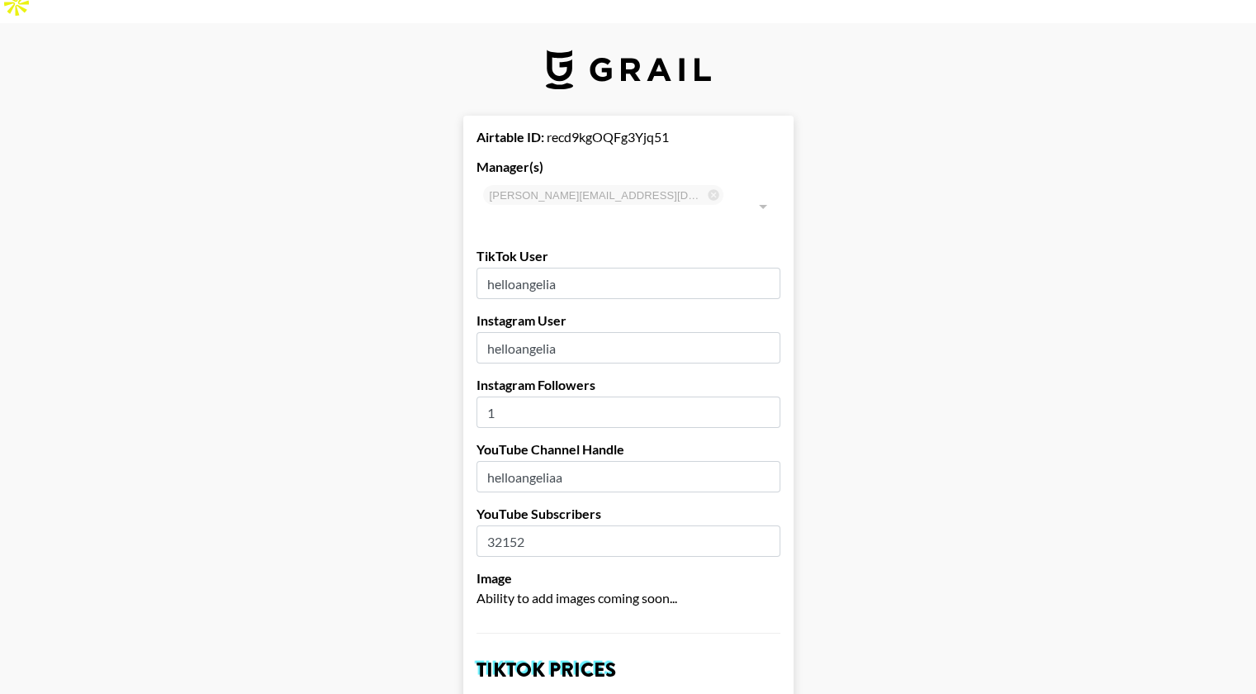
click at [556, 396] on input "1" at bounding box center [628, 411] width 304 height 31
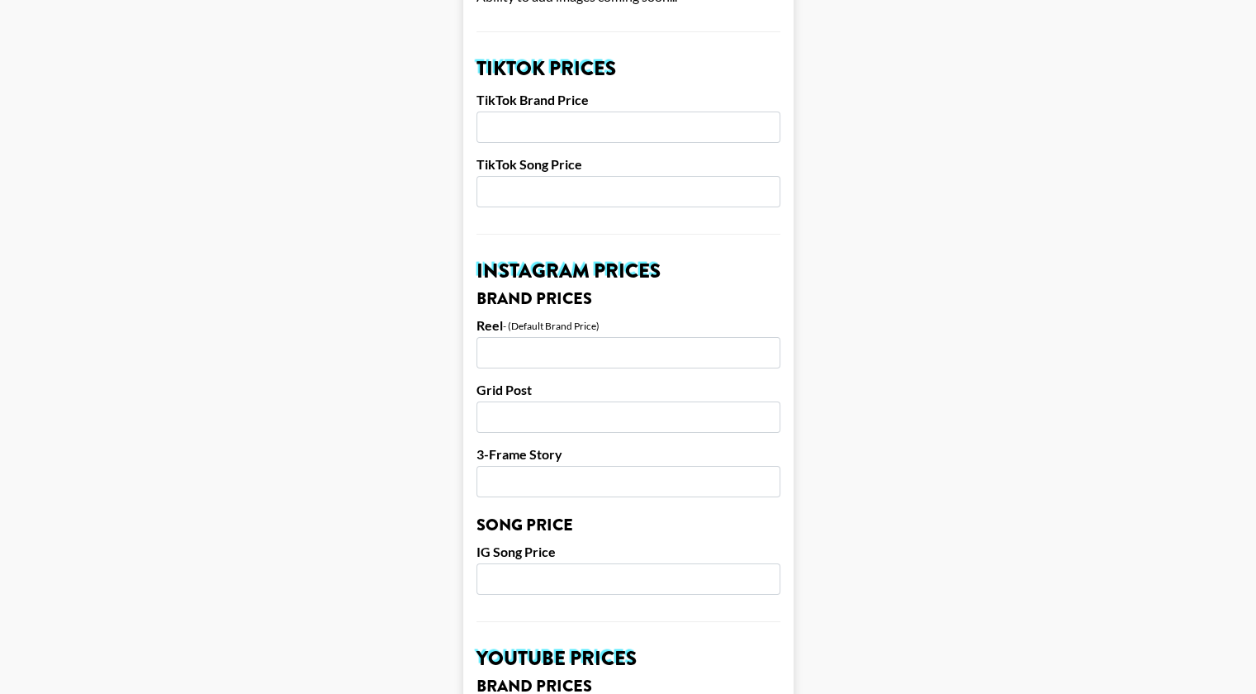
scroll to position [614, 0]
type input "182000"
click at [584, 111] on input "number" at bounding box center [628, 126] width 304 height 31
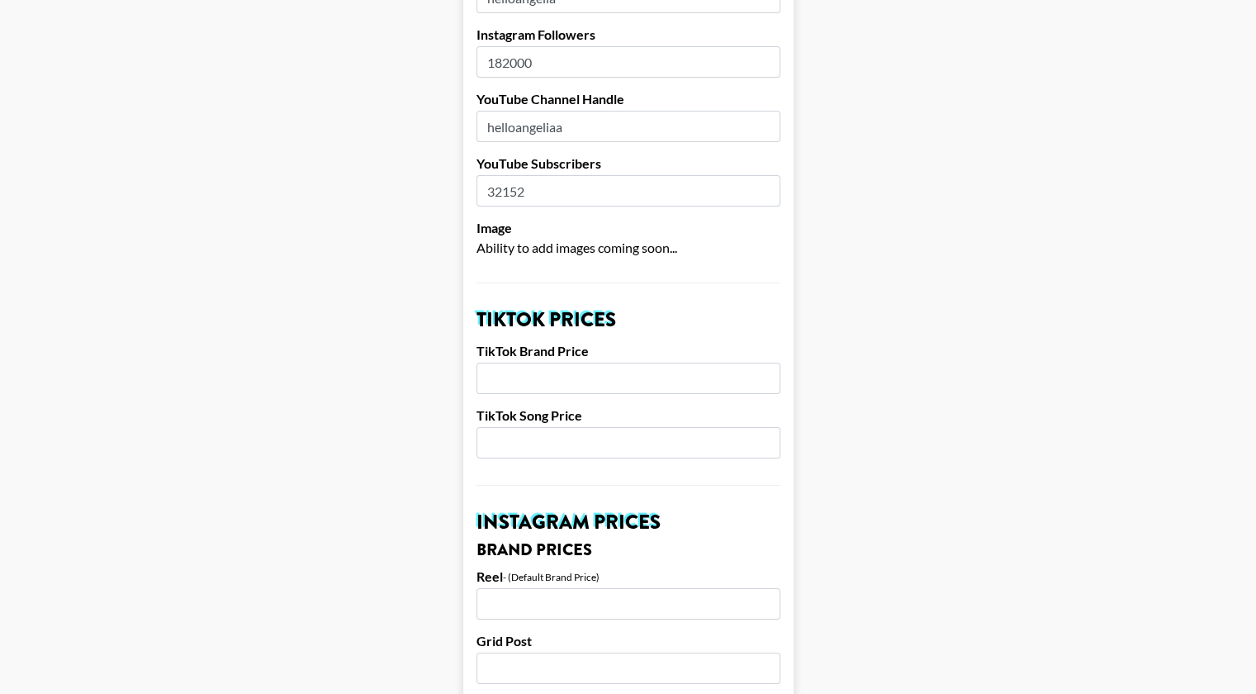
scroll to position [376, 0]
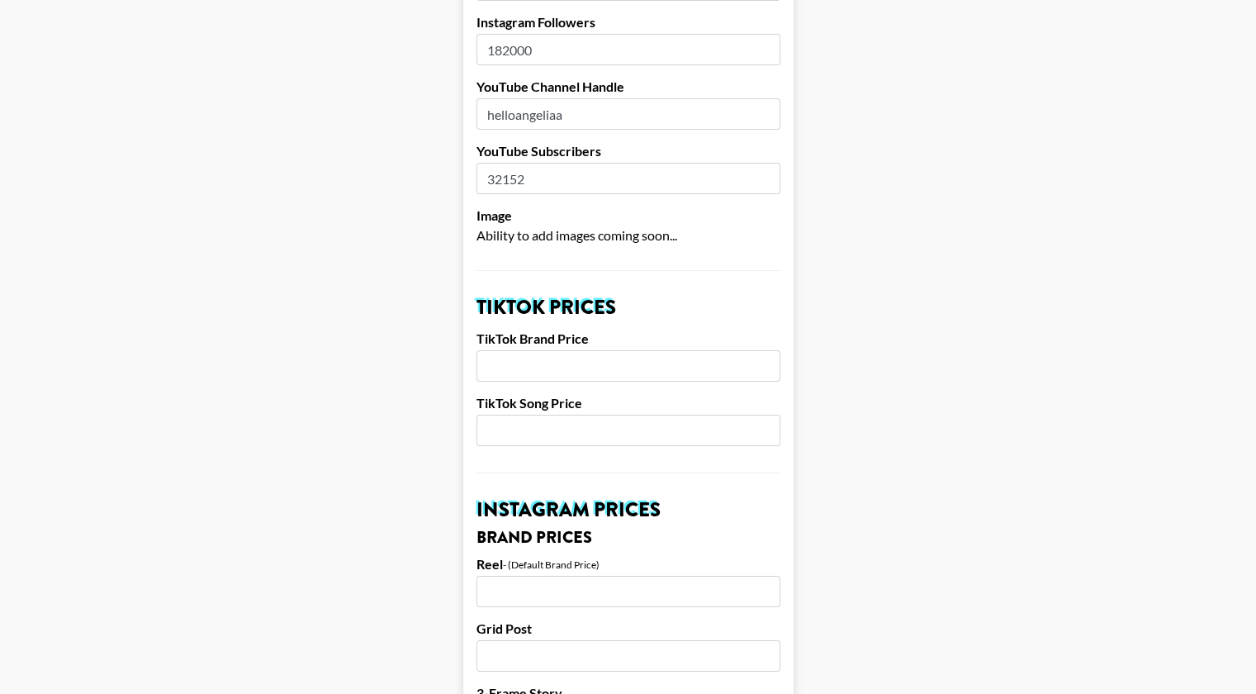
click at [526, 350] on input "number" at bounding box center [628, 365] width 304 height 31
type input "2500"
click at [543, 414] on input "number" at bounding box center [628, 429] width 304 height 31
type input "400"
click at [531, 575] on input "number" at bounding box center [628, 590] width 304 height 31
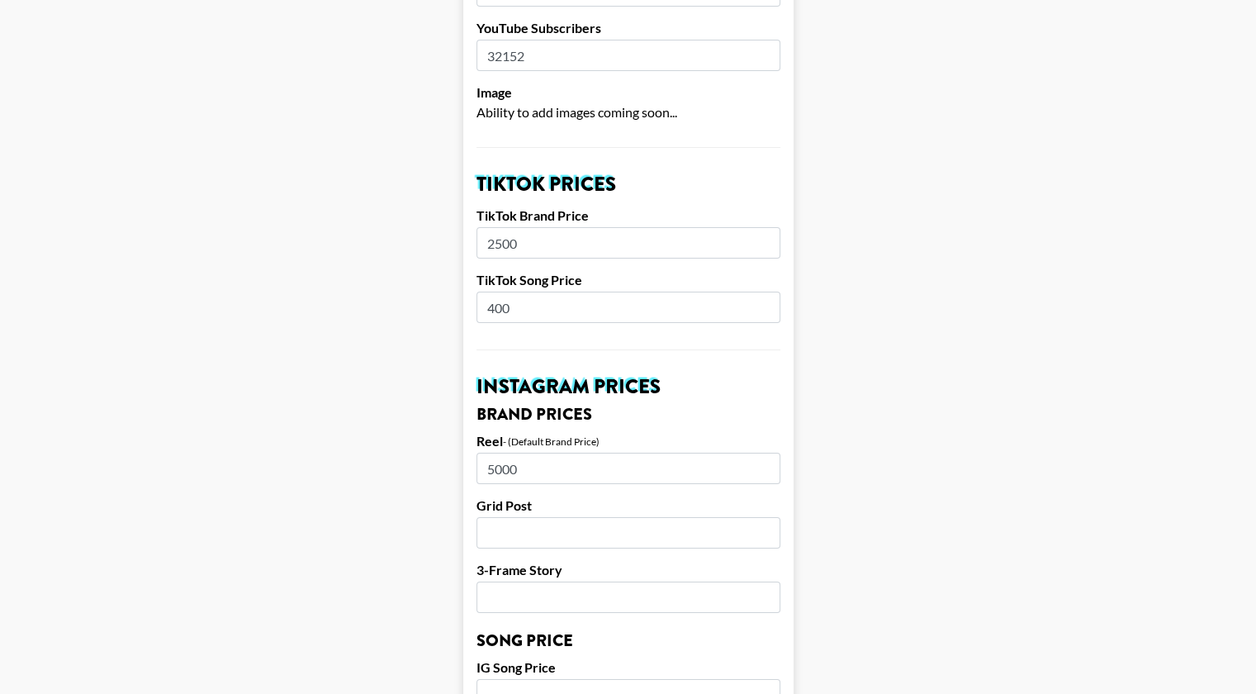
scroll to position [502, 0]
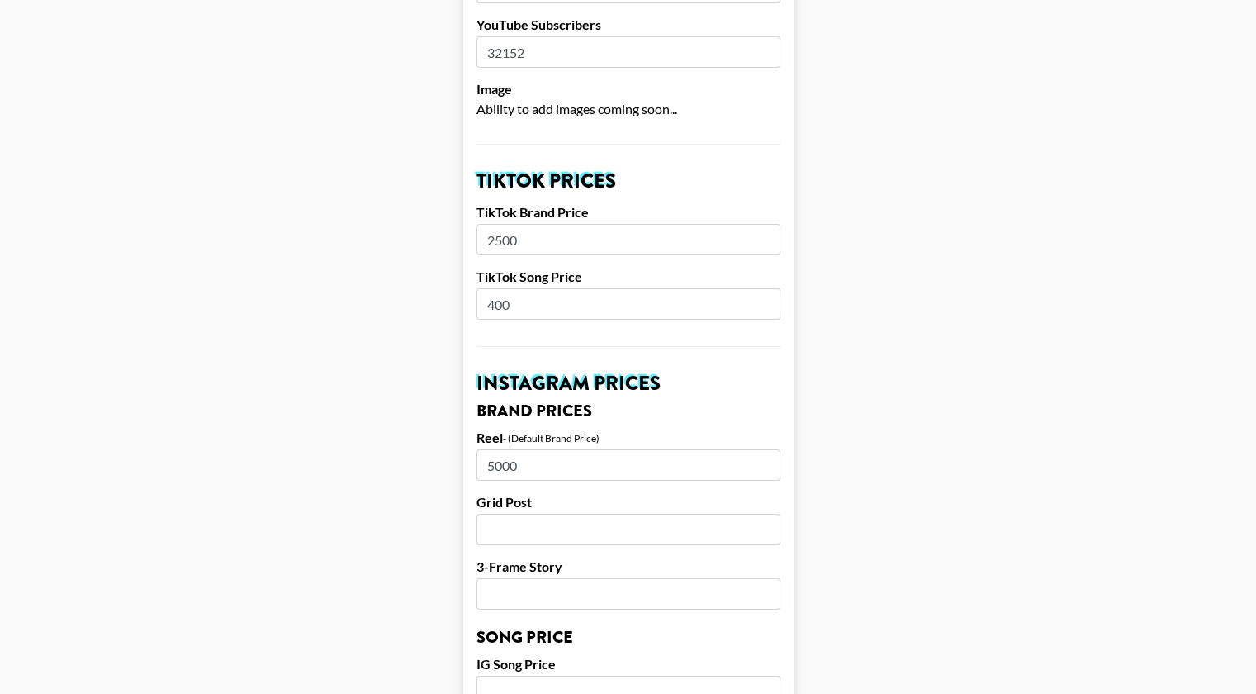
type input "5000"
click at [513, 514] on input "number" at bounding box center [628, 529] width 304 height 31
type input "3000"
click at [518, 578] on input "number" at bounding box center [628, 593] width 304 height 31
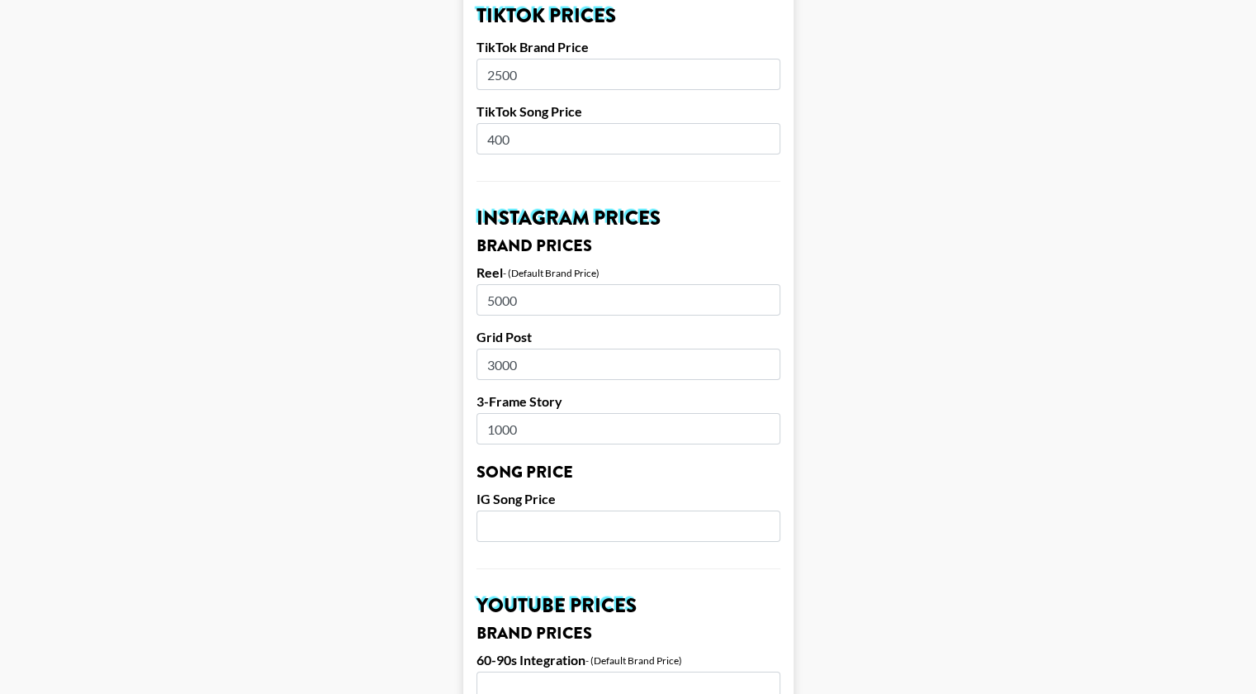
scroll to position [672, 0]
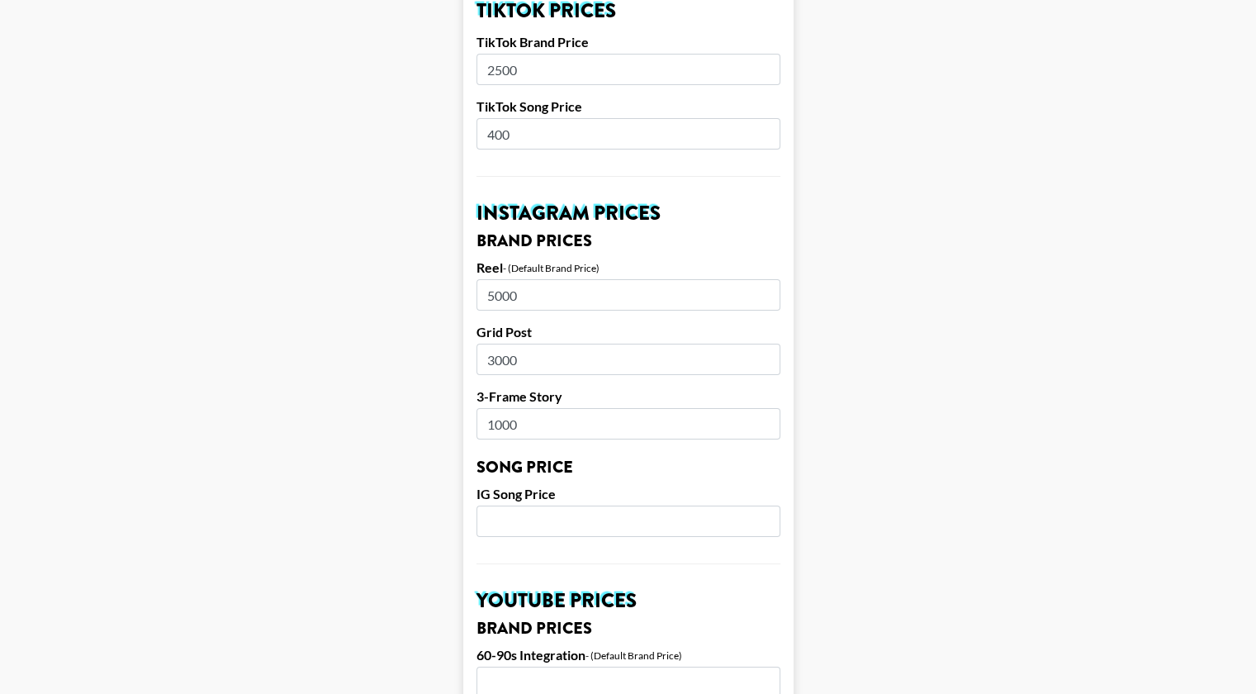
type input "1000"
click at [502, 118] on input "400" at bounding box center [628, 133] width 304 height 31
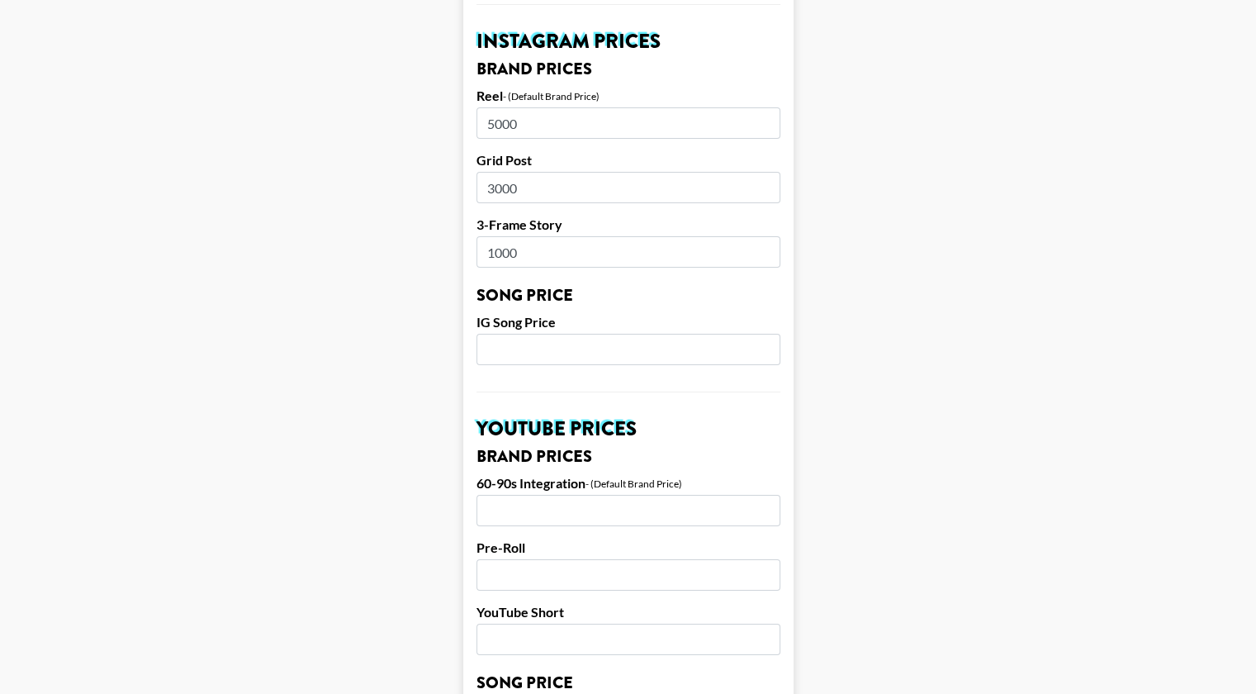
scroll to position [845, 0]
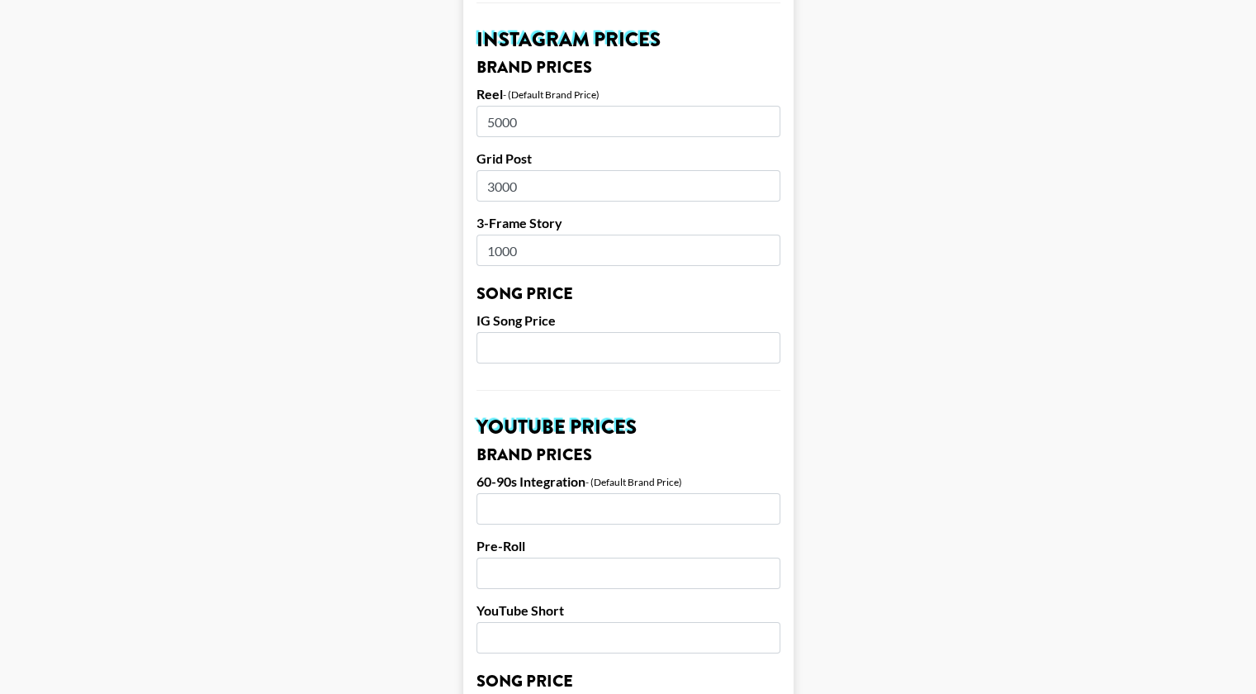
click at [543, 332] on input "number" at bounding box center [628, 347] width 304 height 31
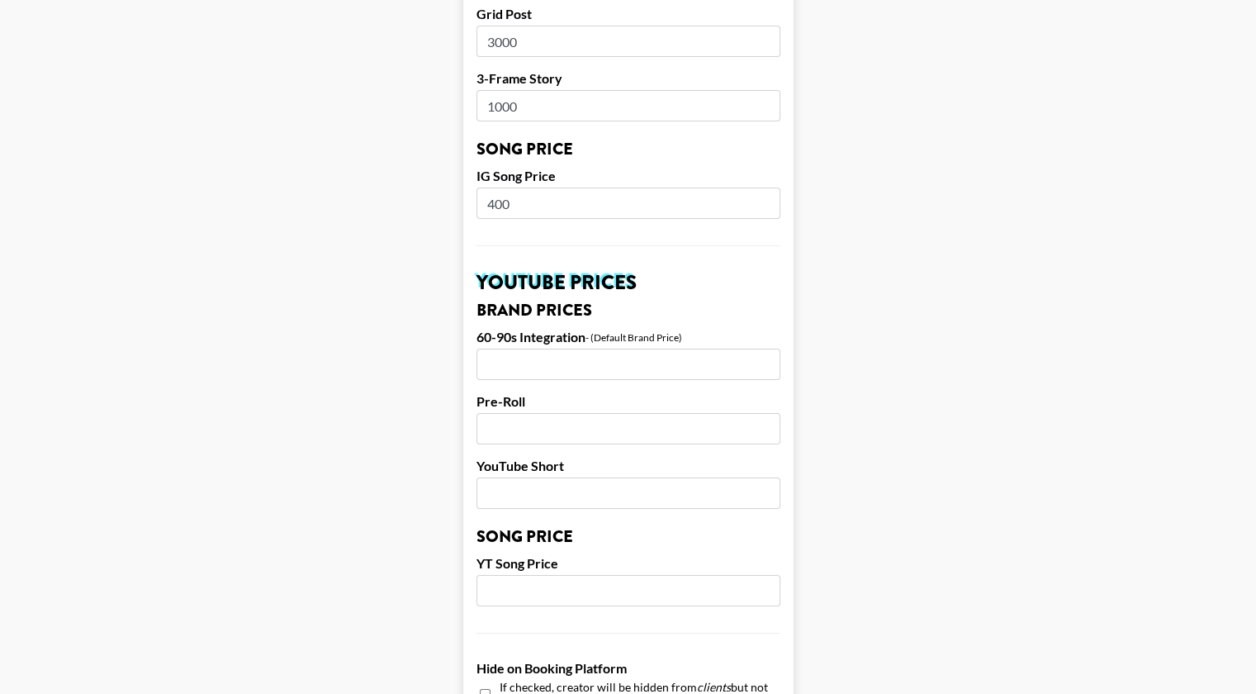
scroll to position [993, 0]
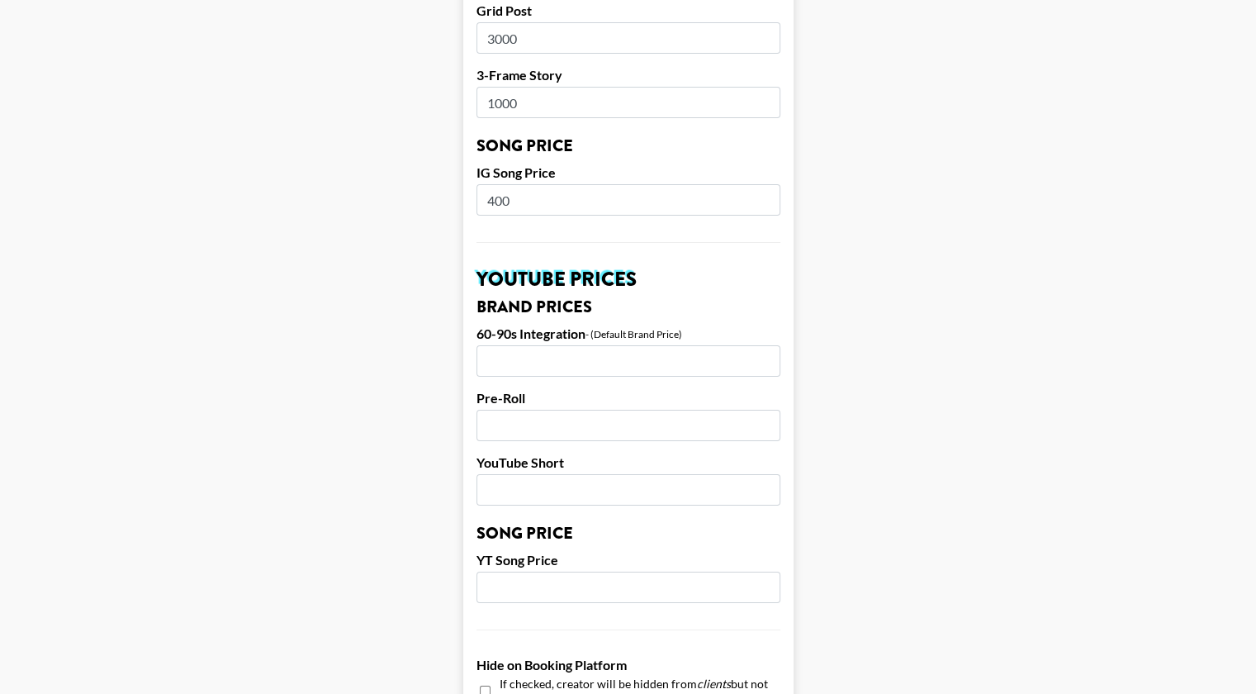
type input "400"
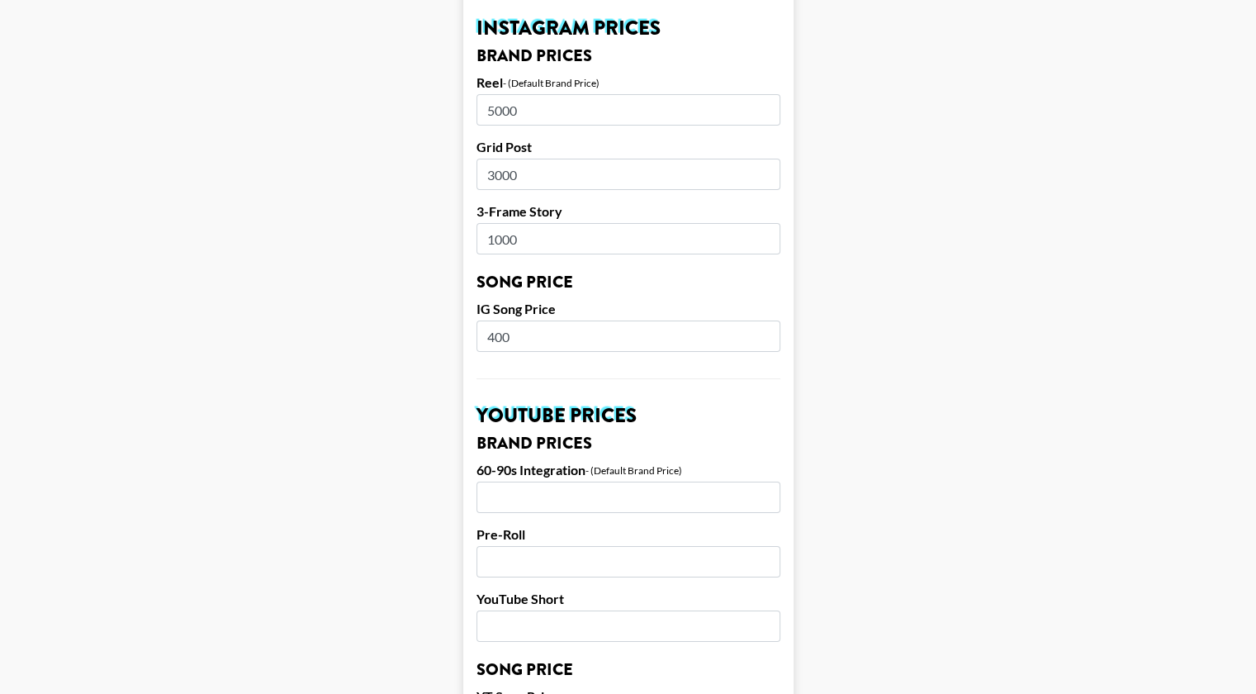
scroll to position [859, 12]
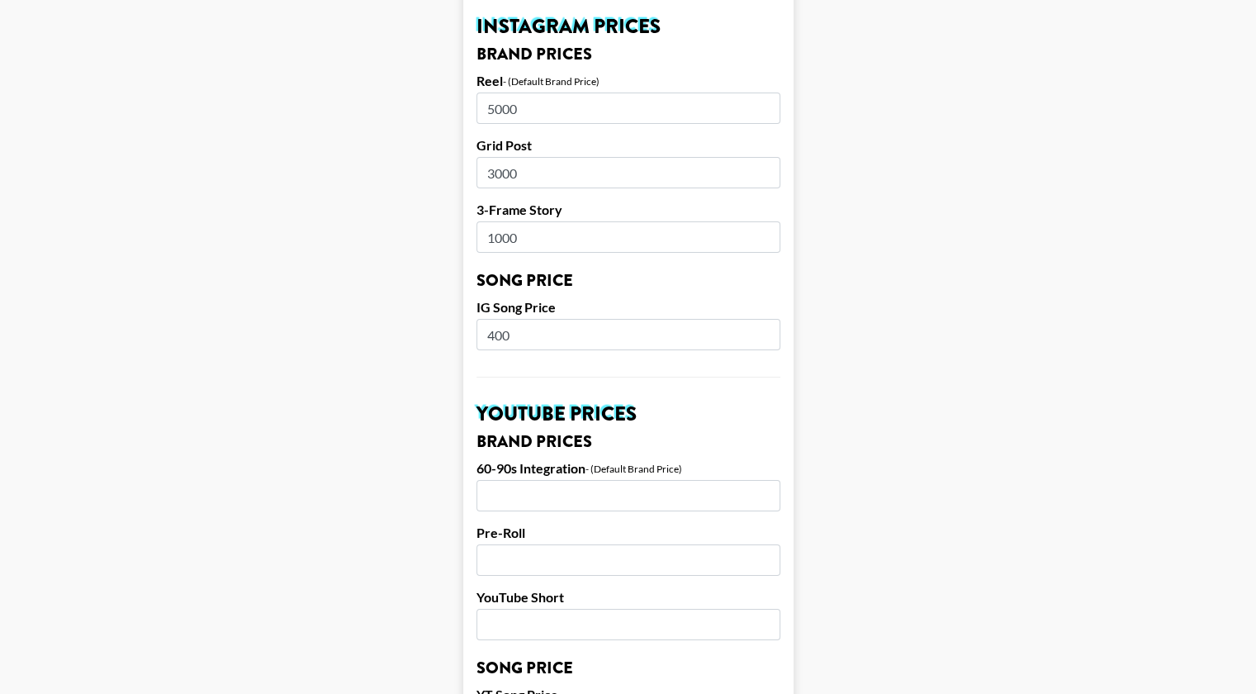
click at [574, 480] on input "number" at bounding box center [628, 495] width 304 height 31
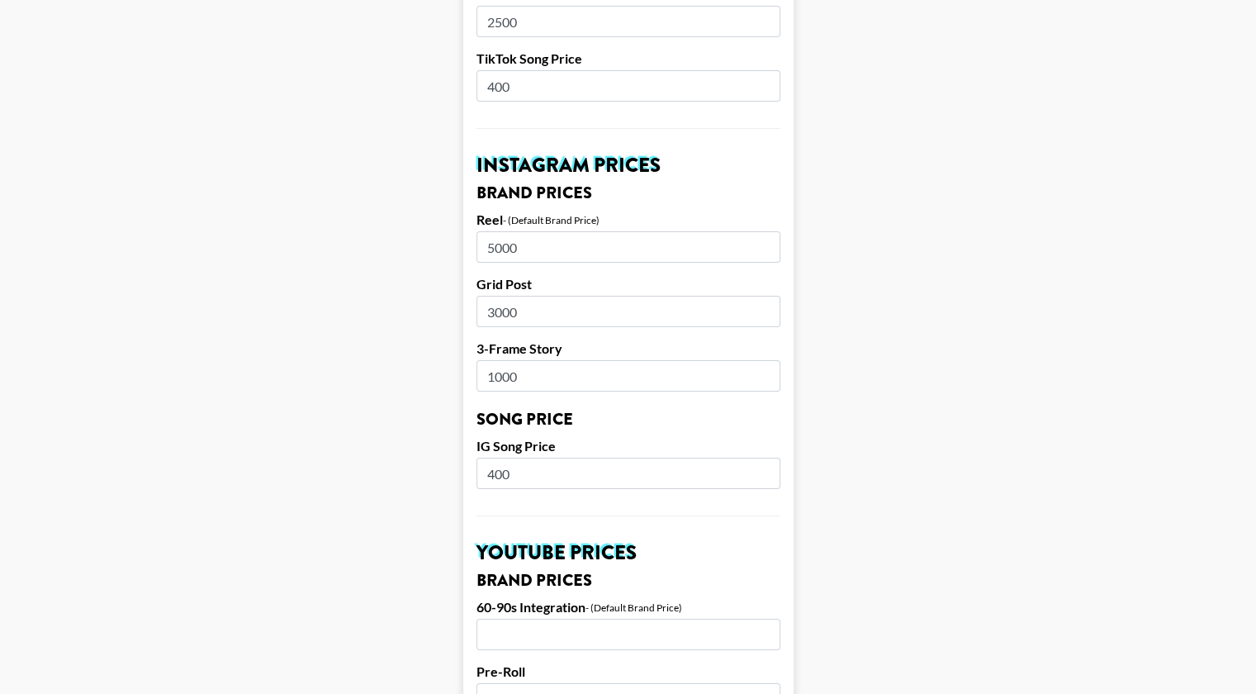
scroll to position [720, 12]
click at [898, 547] on main "Airtable ID: recd9kgOQFg3Yjq51 Manager(s) deborah.odogbor@grail-talent.com ​ Ti…" at bounding box center [627, 448] width 1229 height 2078
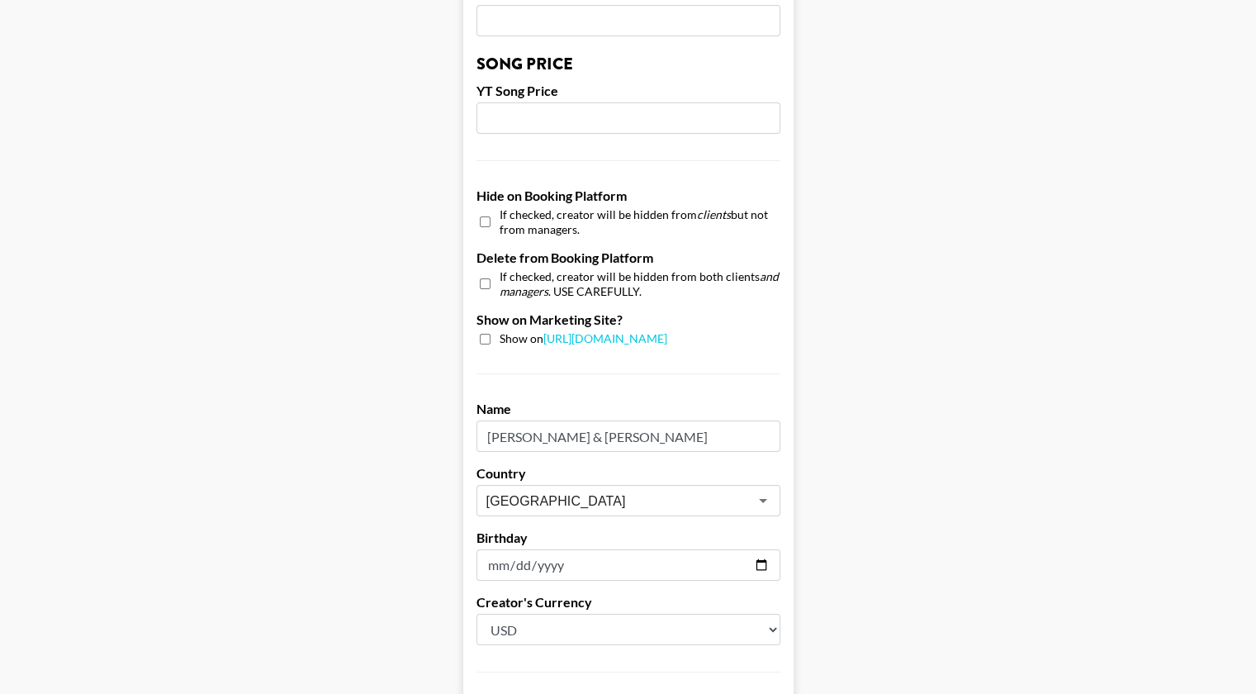
scroll to position [1546, 12]
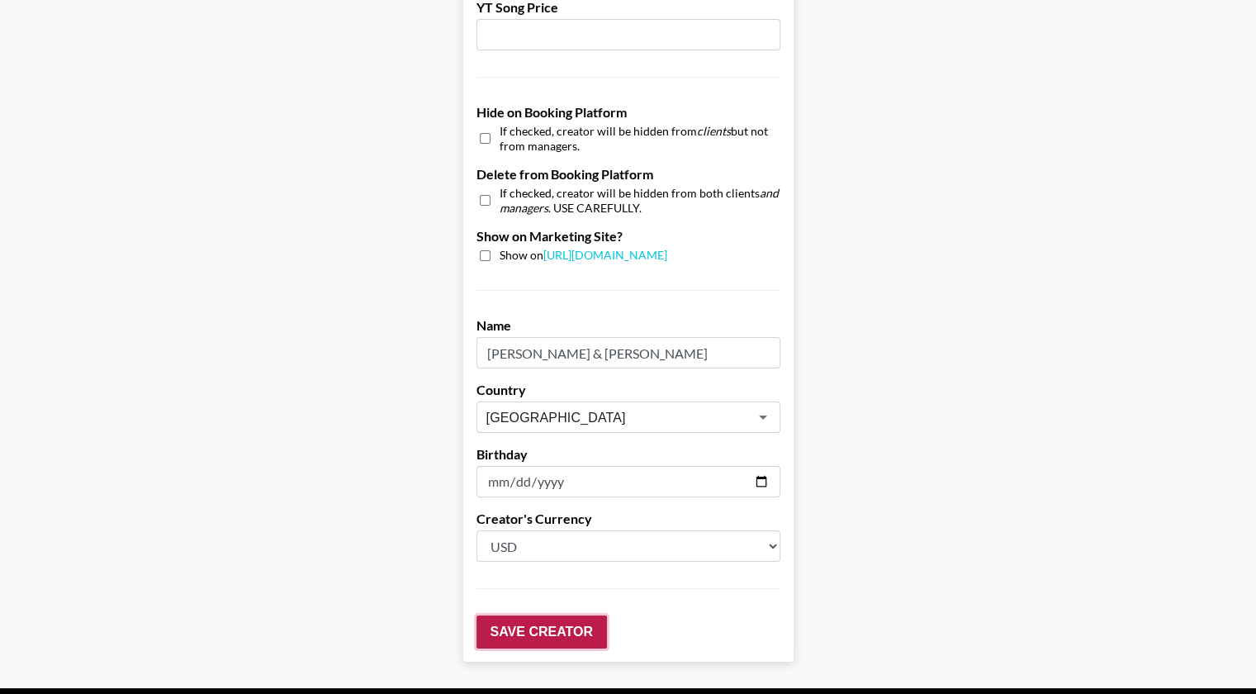
click at [542, 615] on input "Save Creator" at bounding box center [541, 631] width 130 height 33
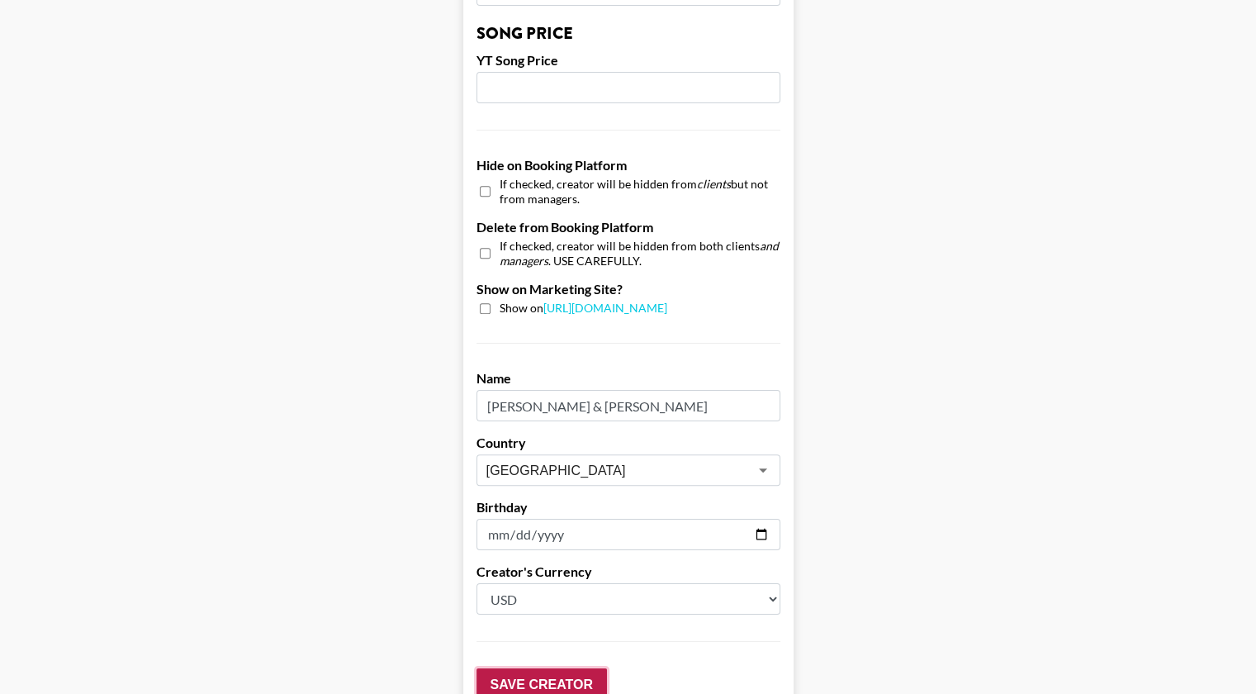
scroll to position [1598, 12]
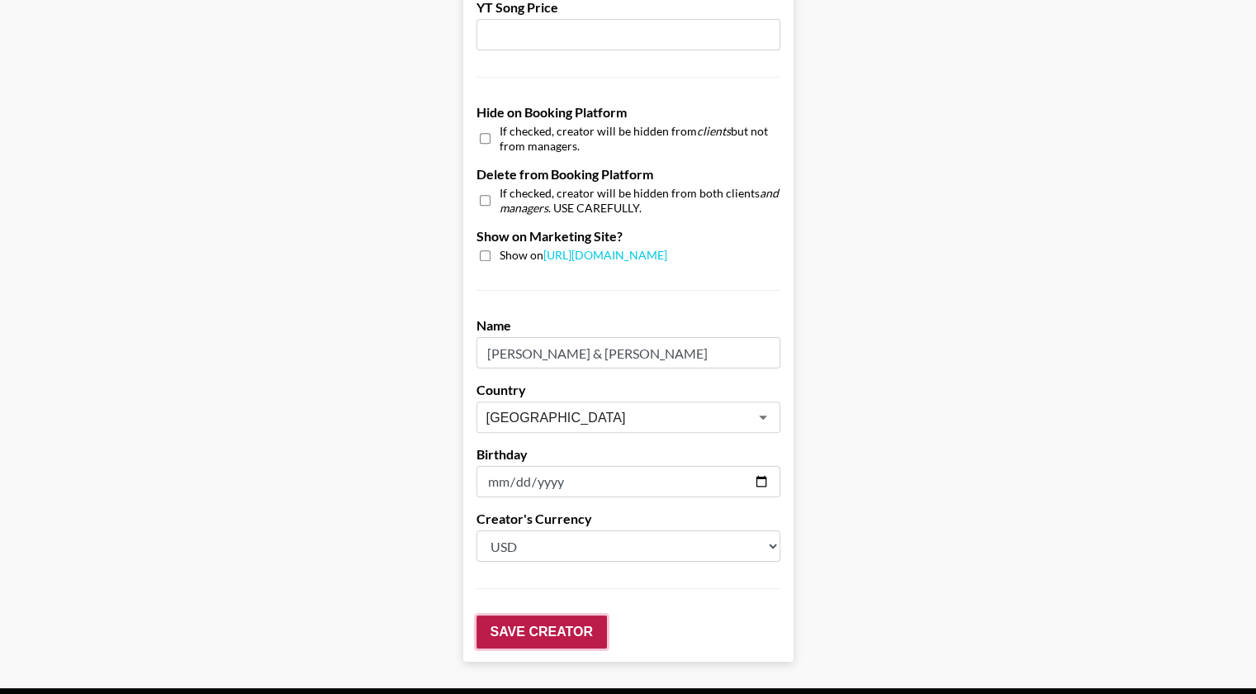
click at [526, 615] on input "Save Creator" at bounding box center [541, 631] width 130 height 33
